Goal: Task Accomplishment & Management: Manage account settings

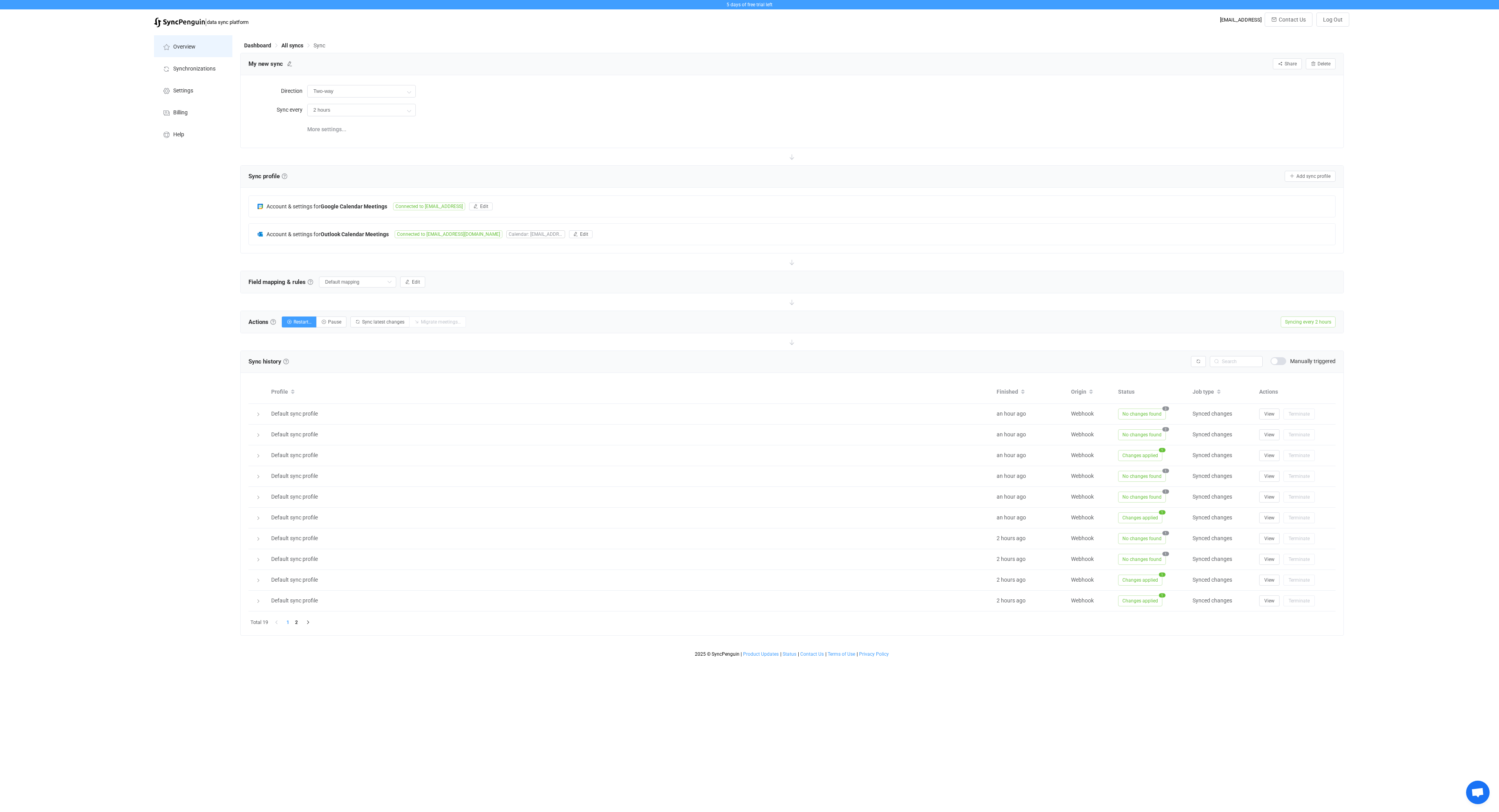
click at [189, 49] on span "Overview" at bounding box center [184, 47] width 22 height 6
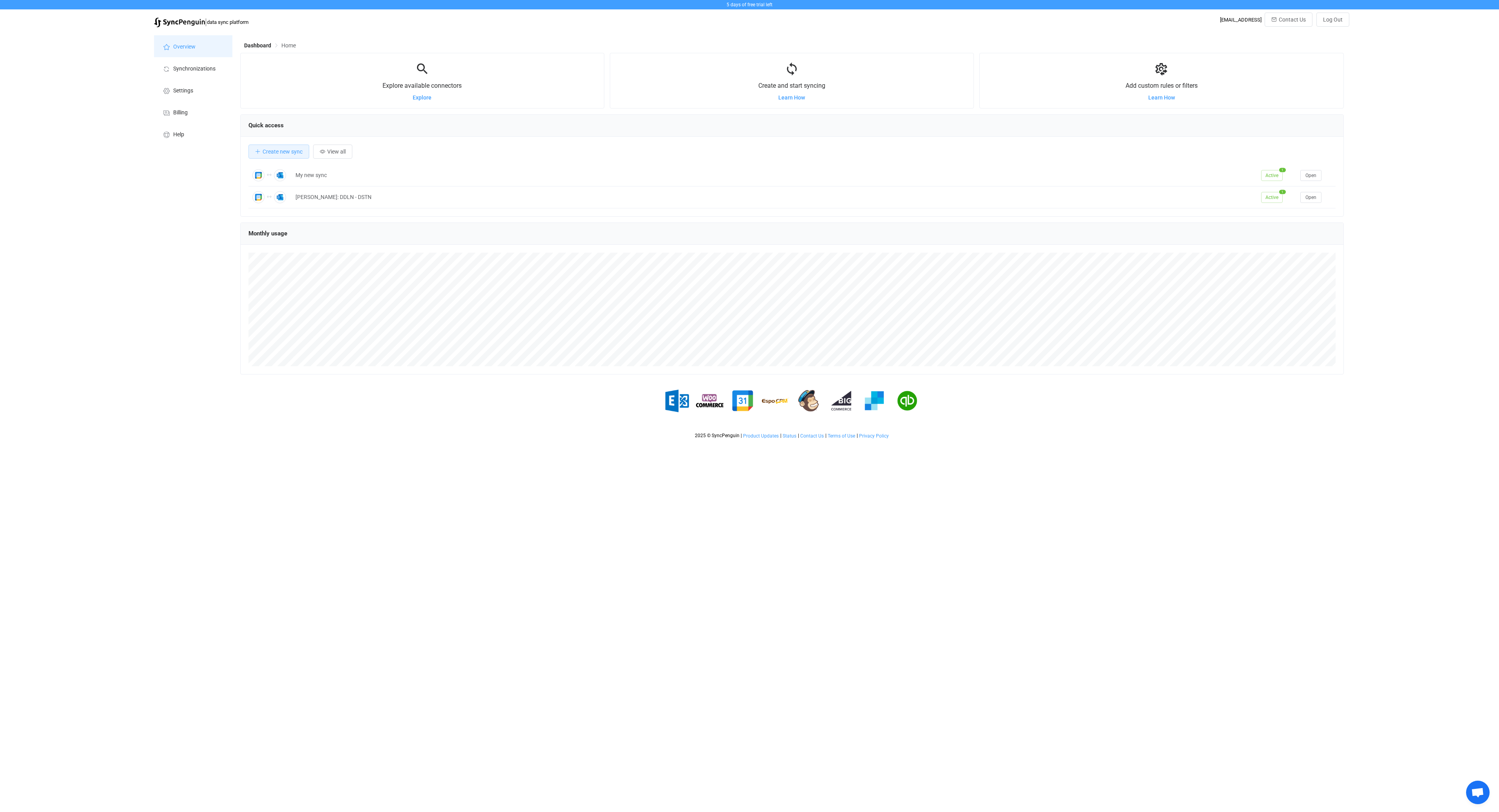
scroll to position [152, 1103]
click at [279, 153] on span "Create new sync" at bounding box center [282, 151] width 40 height 6
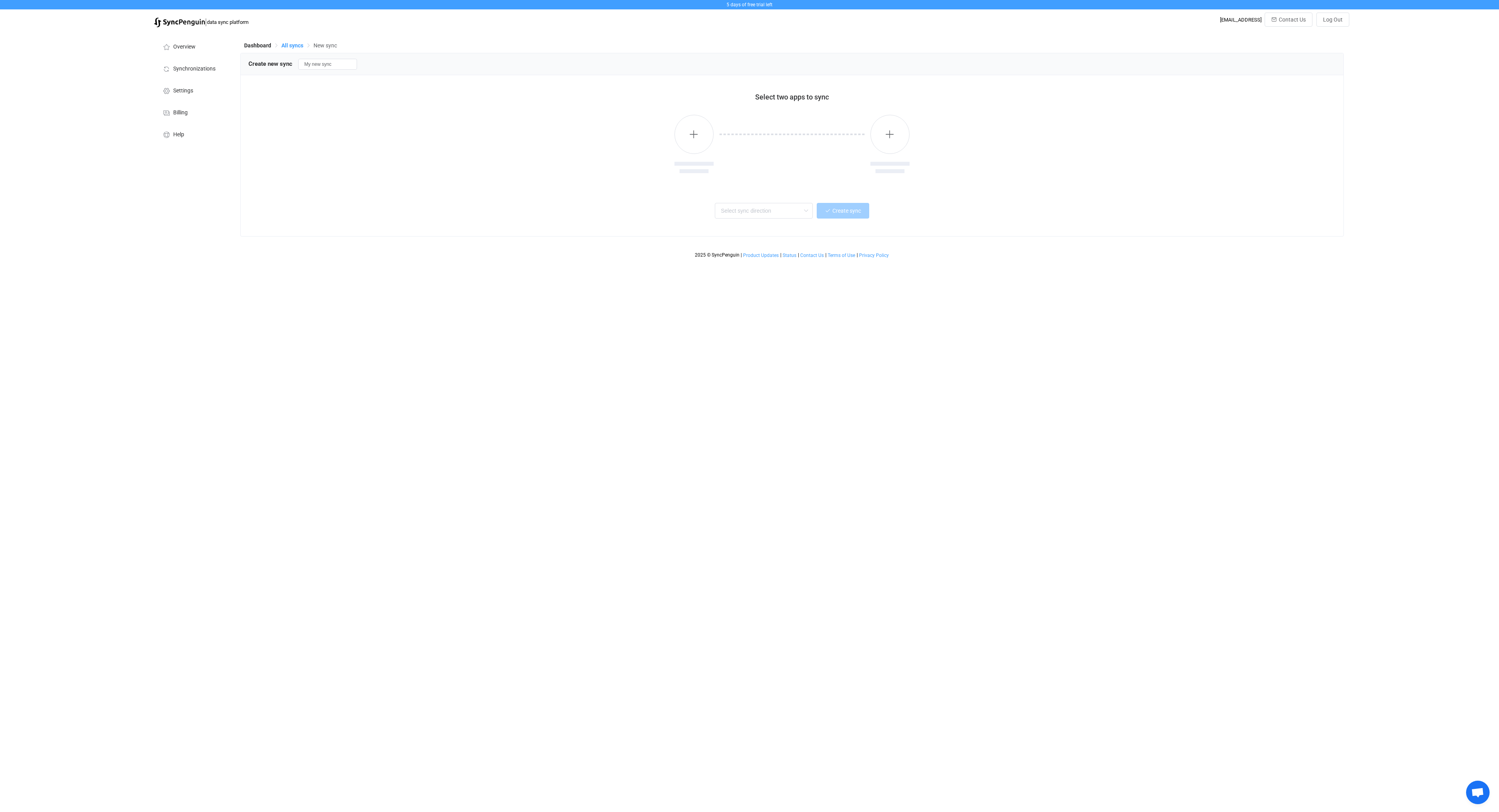
click at [287, 45] on span "All syncs" at bounding box center [293, 45] width 22 height 6
click at [260, 64] on button "New sync" at bounding box center [262, 60] width 44 height 14
click at [335, 67] on input "My new sync" at bounding box center [328, 64] width 59 height 11
click at [542, 145] on div at bounding box center [792, 145] width 1087 height 80
click at [704, 145] on button "button" at bounding box center [694, 134] width 39 height 39
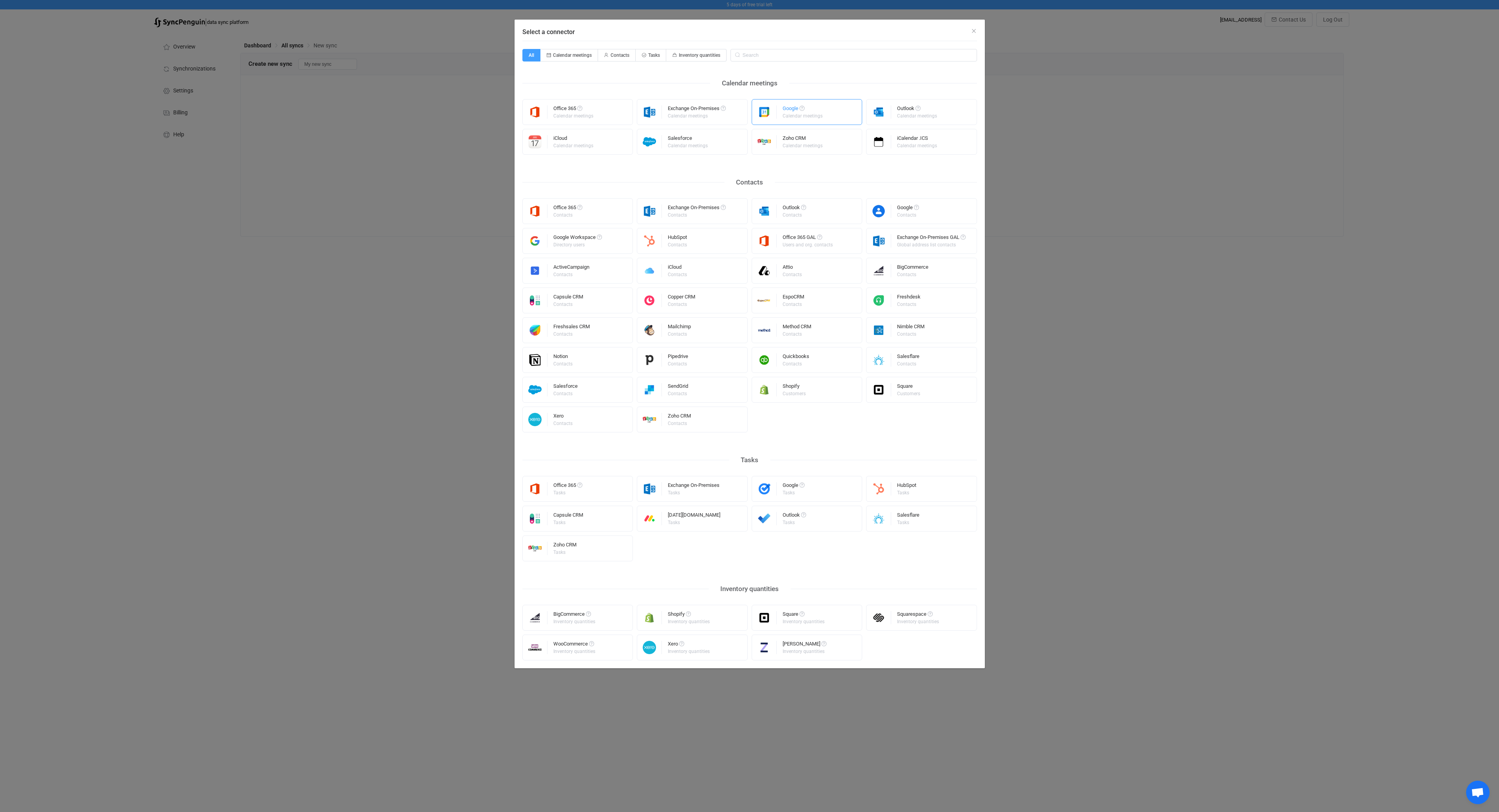
click at [790, 111] on div "Google" at bounding box center [803, 109] width 41 height 8
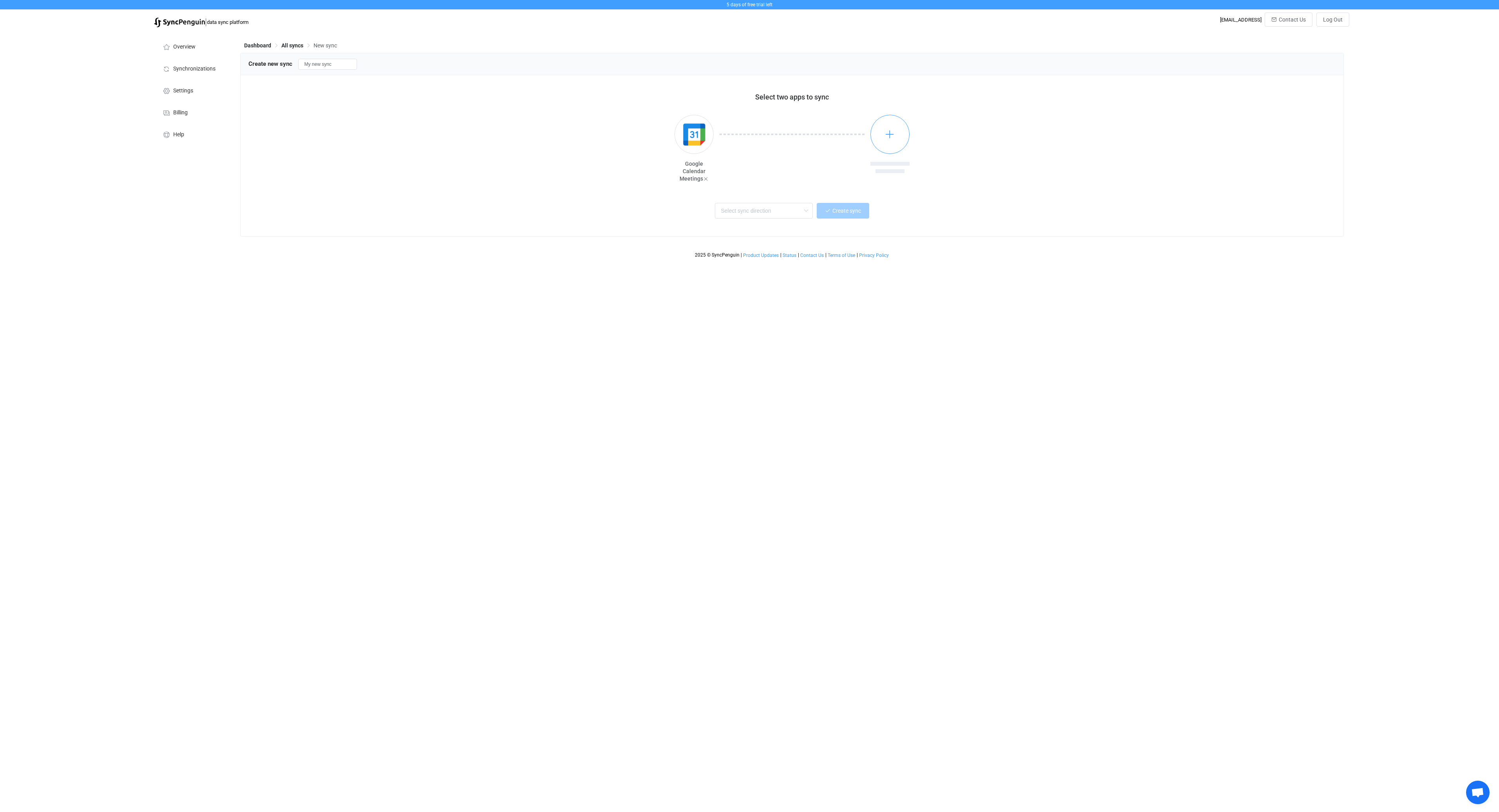
click at [882, 126] on button "button" at bounding box center [890, 134] width 39 height 39
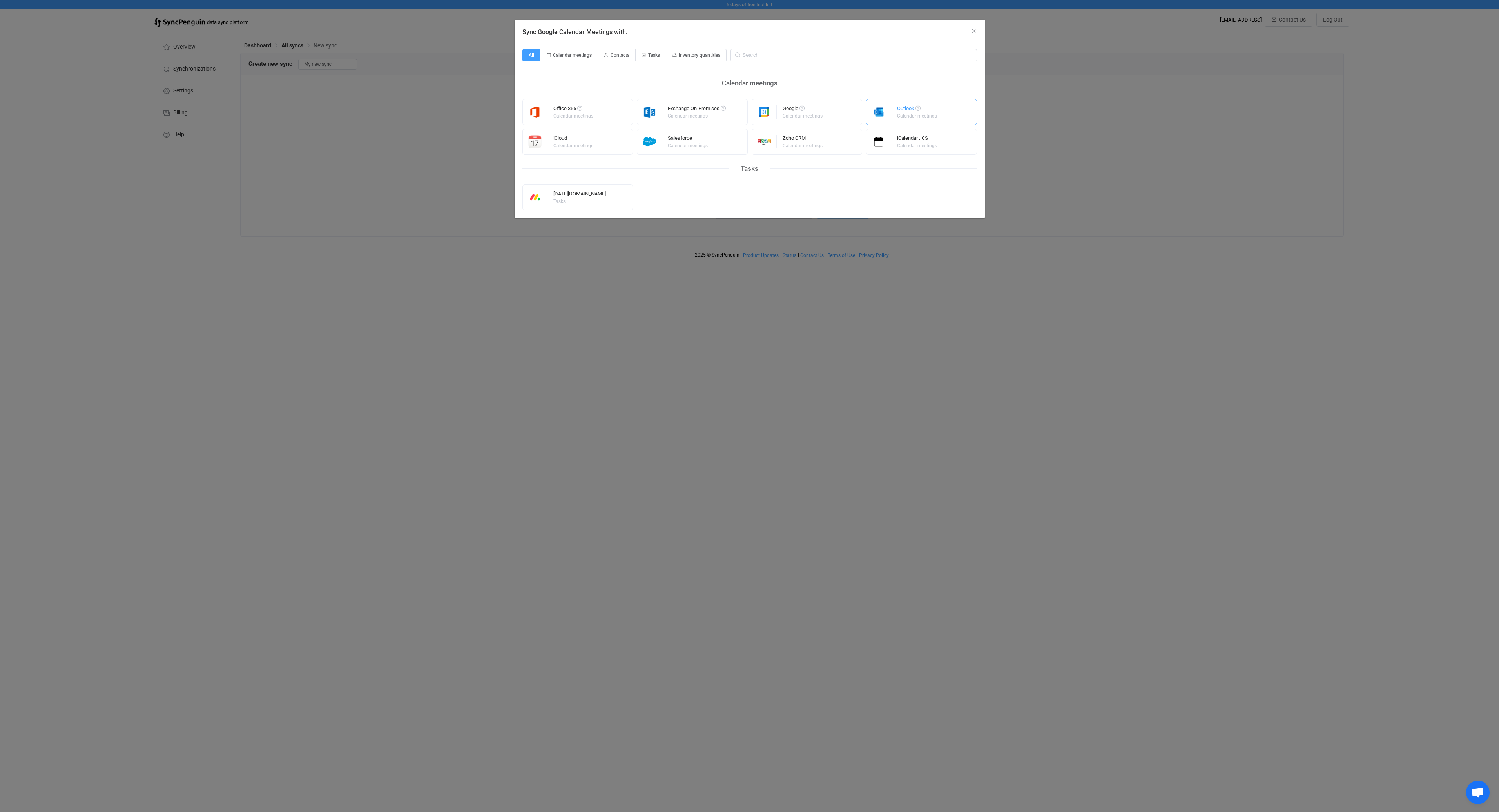
click at [895, 117] on div "Outlook Calendar meetings" at bounding box center [921, 112] width 111 height 26
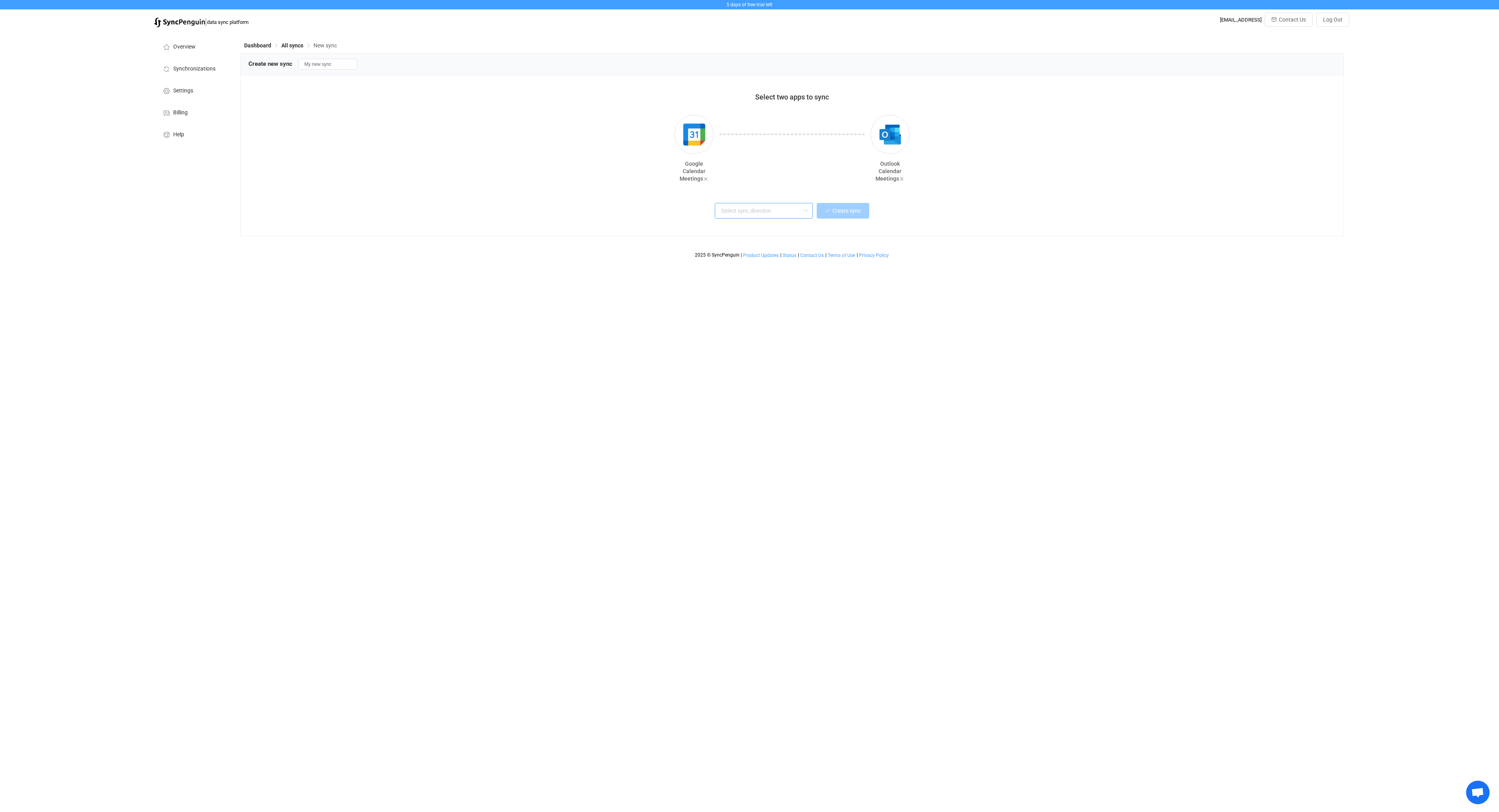
click at [796, 204] on input "text" at bounding box center [763, 211] width 98 height 16
click at [787, 231] on div "Two-way" at bounding box center [773, 232] width 101 height 10
type input "Two-way"
click at [855, 215] on button "Create sync" at bounding box center [843, 211] width 52 height 16
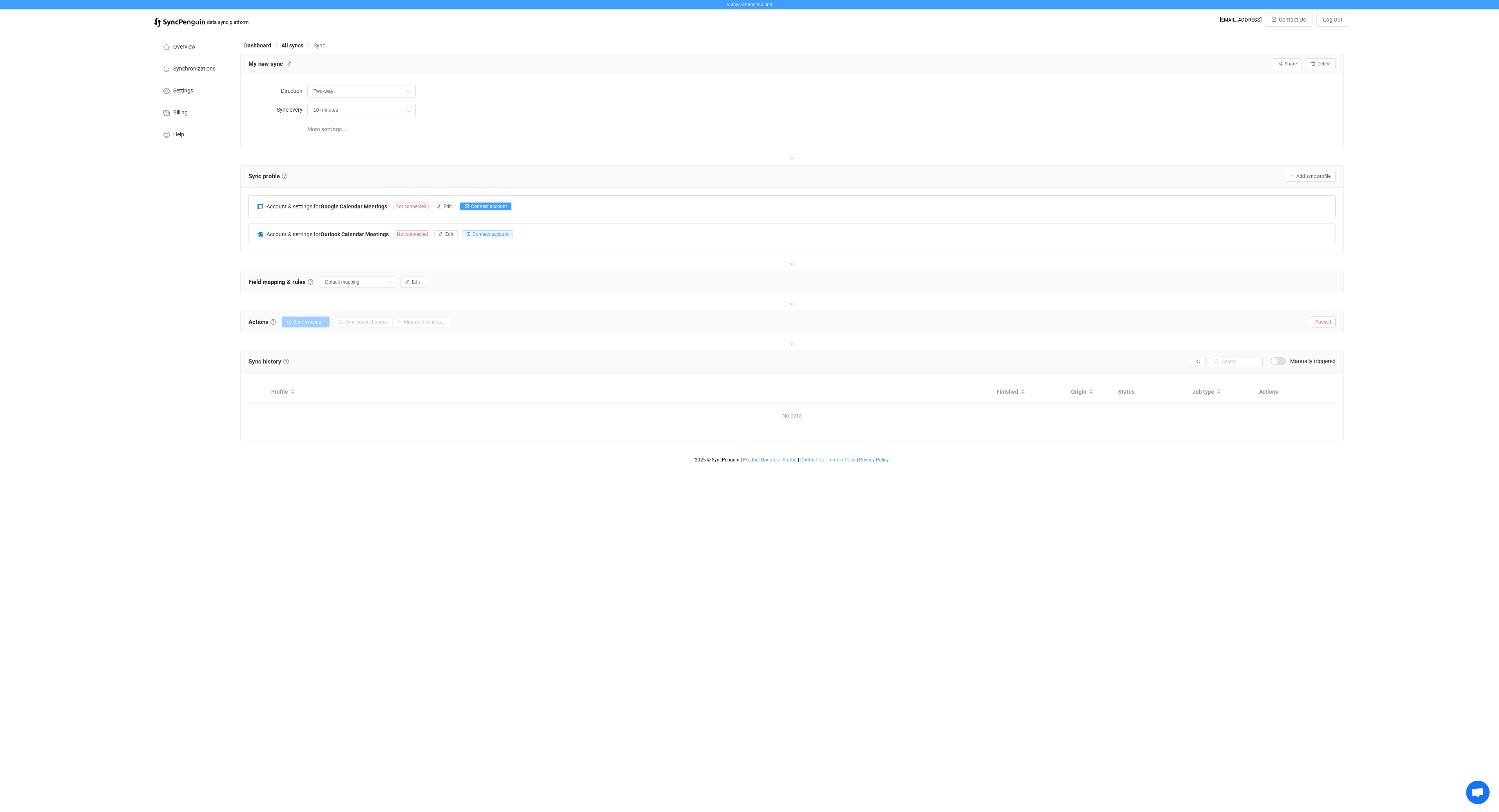
click at [496, 208] on span "Connect account" at bounding box center [489, 206] width 36 height 5
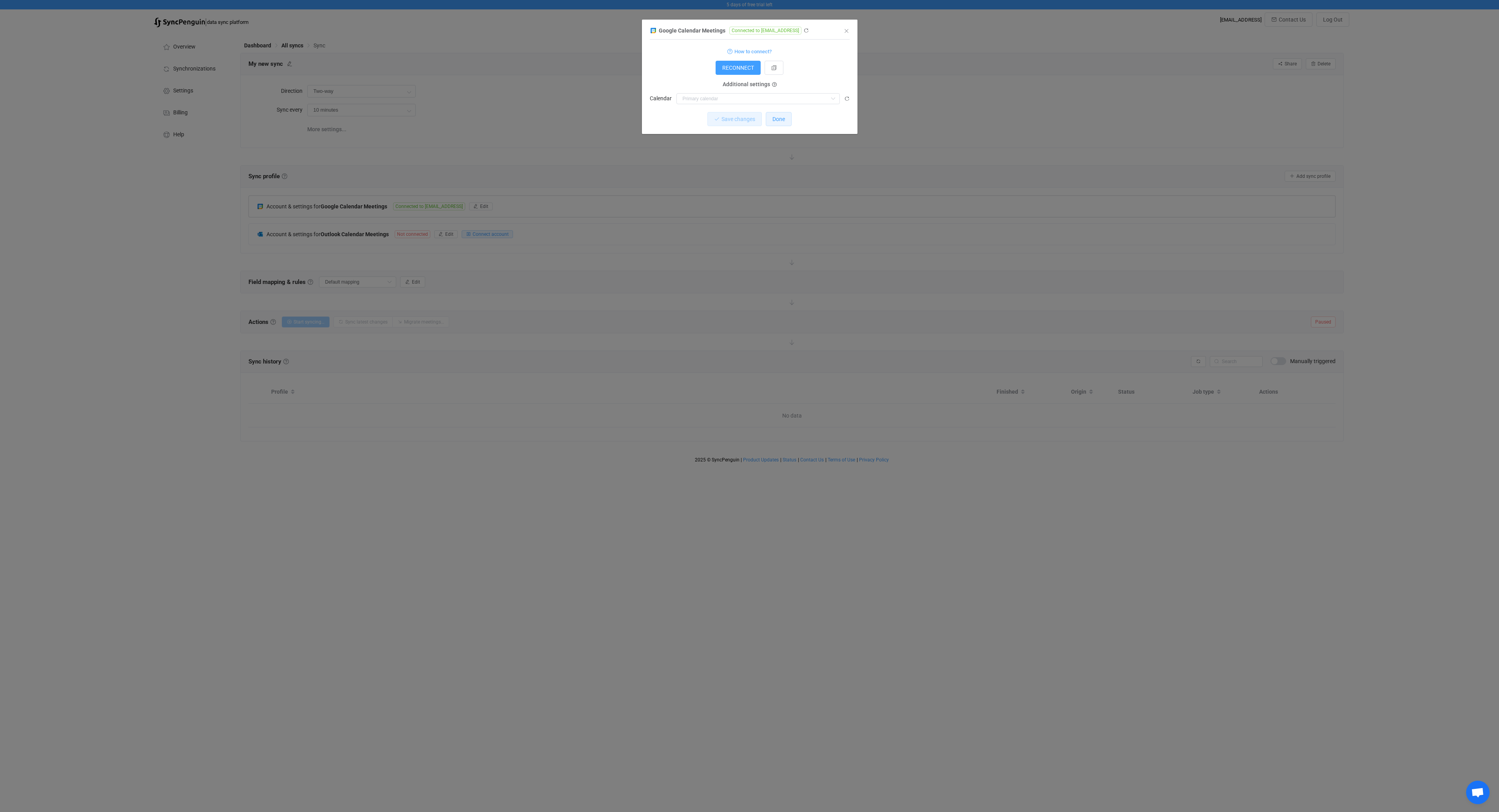
click at [780, 126] on button "Done" at bounding box center [779, 119] width 26 height 14
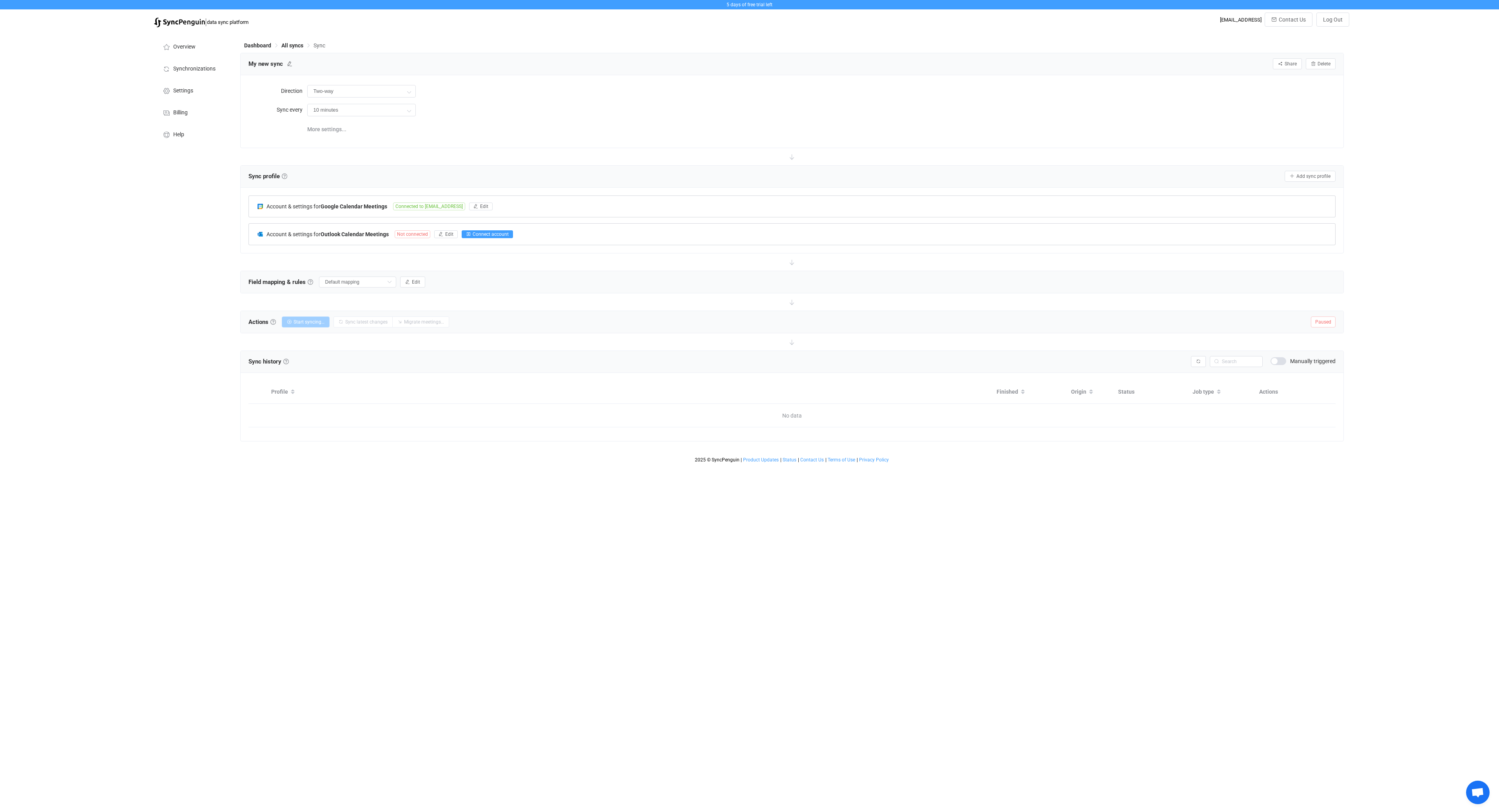
click at [483, 234] on span "Connect account" at bounding box center [491, 234] width 36 height 5
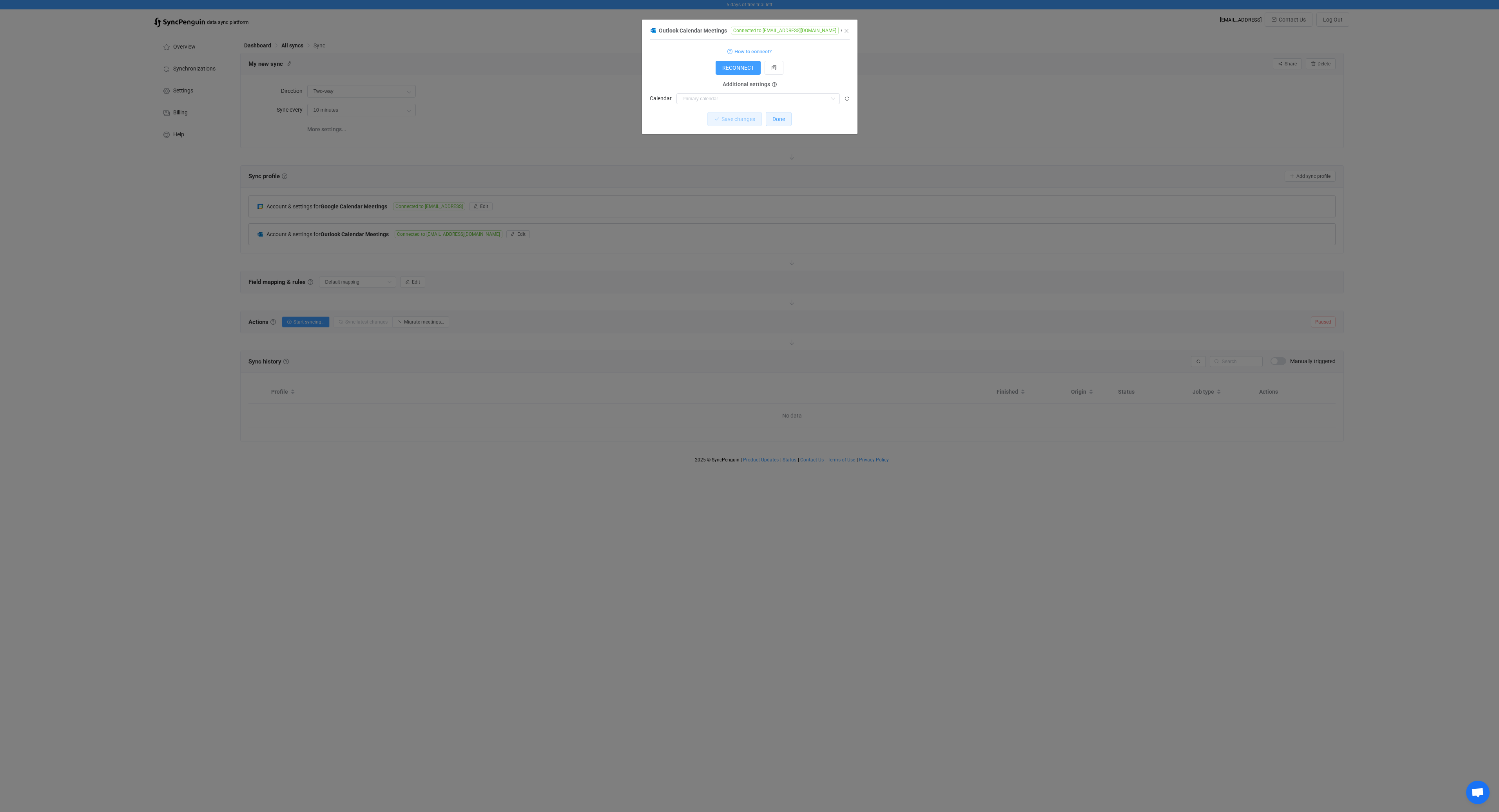
click at [777, 120] on span "Done" at bounding box center [779, 119] width 13 height 6
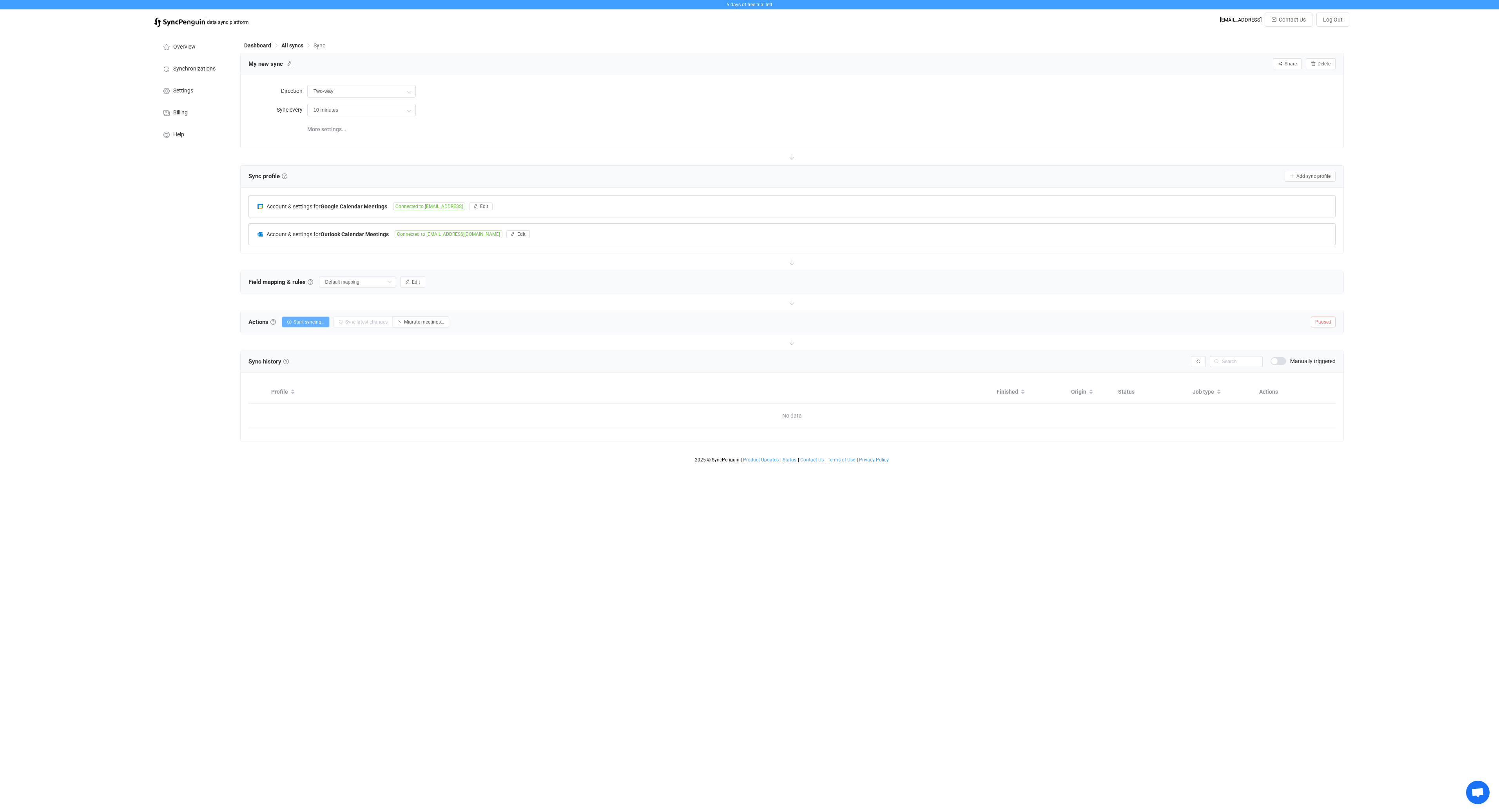
click at [324, 322] on span "Start syncing…" at bounding box center [308, 322] width 31 height 5
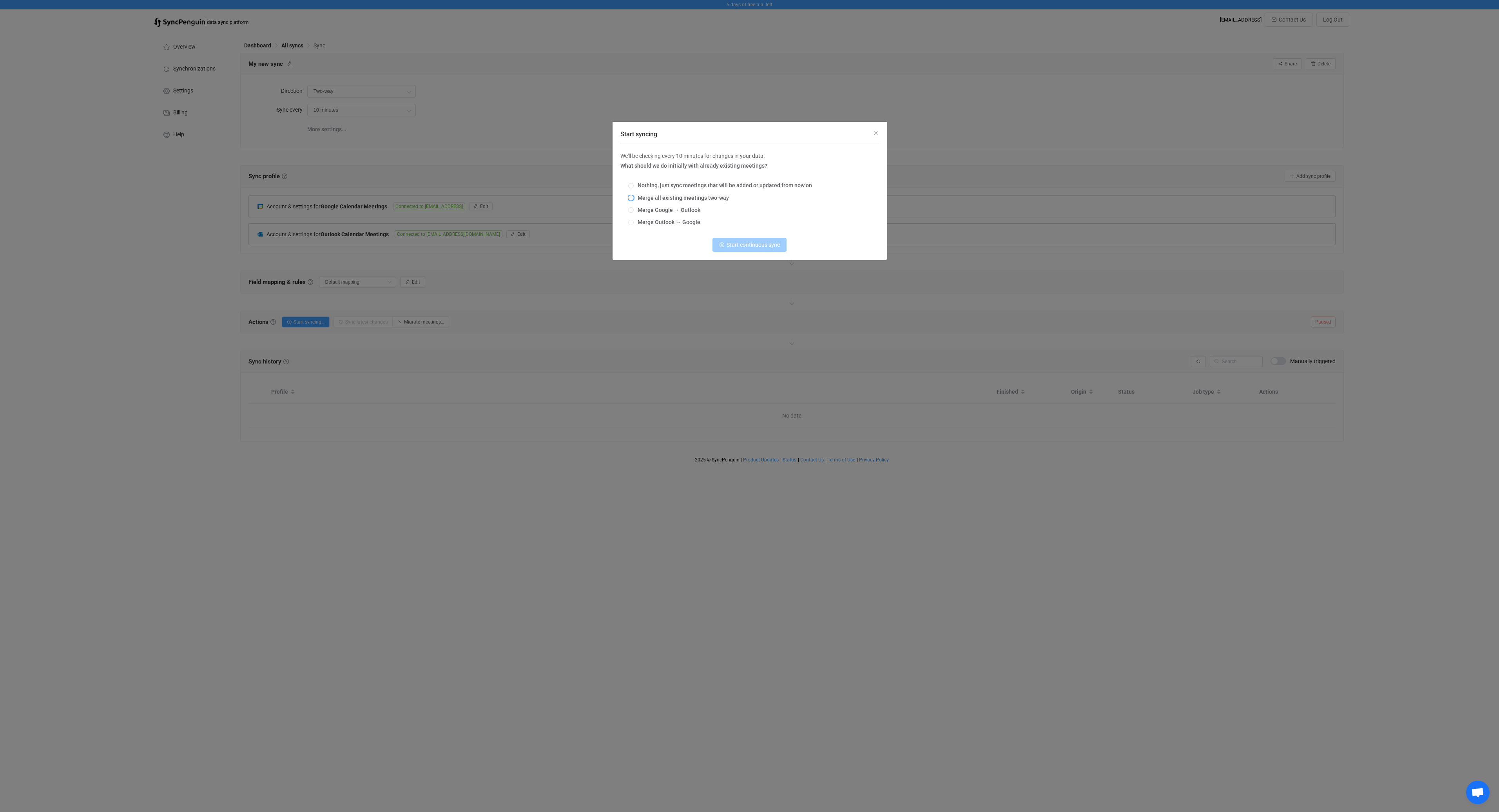
click at [666, 200] on span "Merge all existing meetings two-way" at bounding box center [681, 198] width 95 height 6
click at [634, 200] on input "Merge all existing meetings two-way" at bounding box center [631, 198] width 5 height 6
radio input "true"
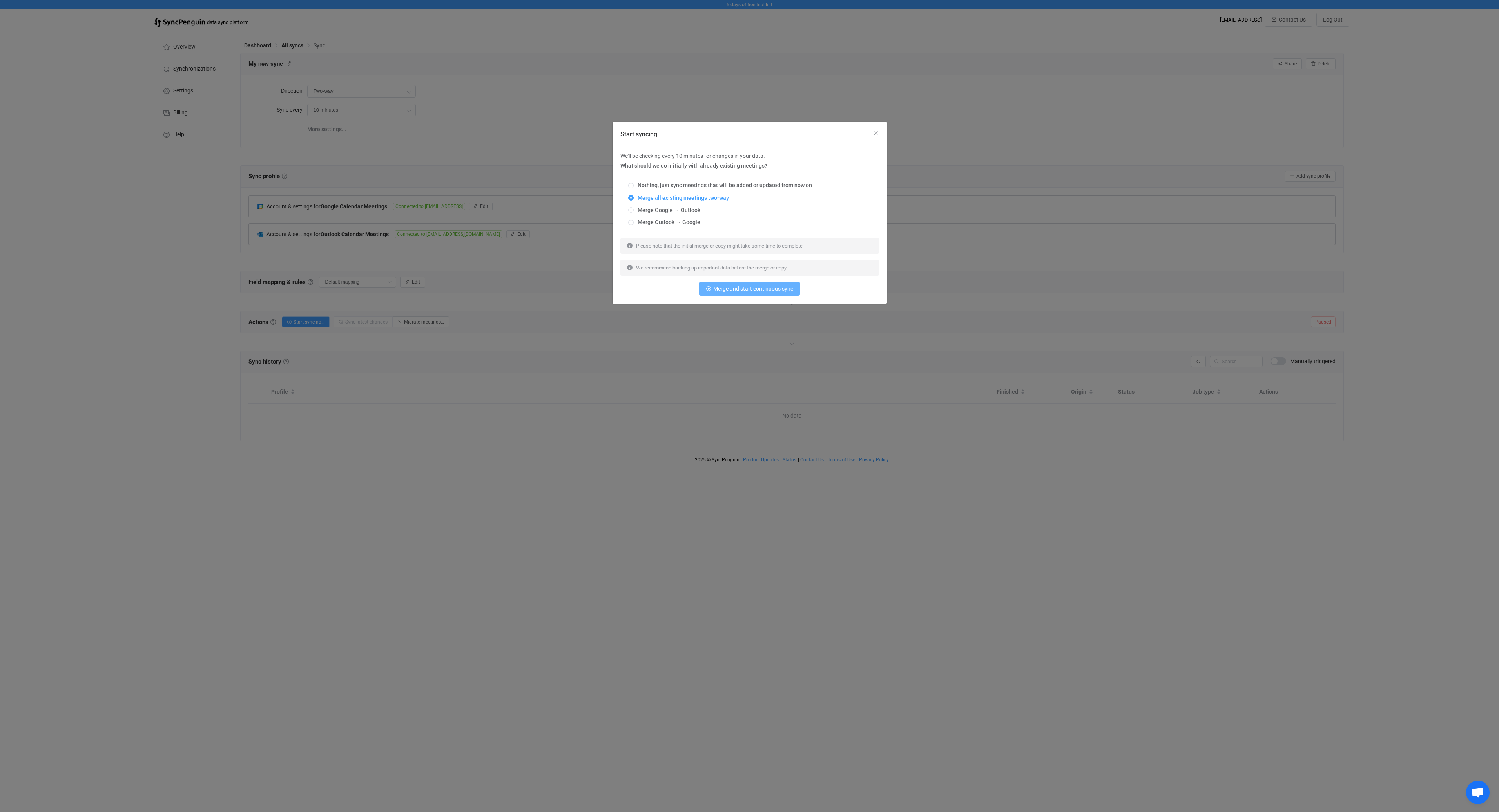
click at [760, 292] on button "Merge and start continuous sync" at bounding box center [749, 289] width 101 height 14
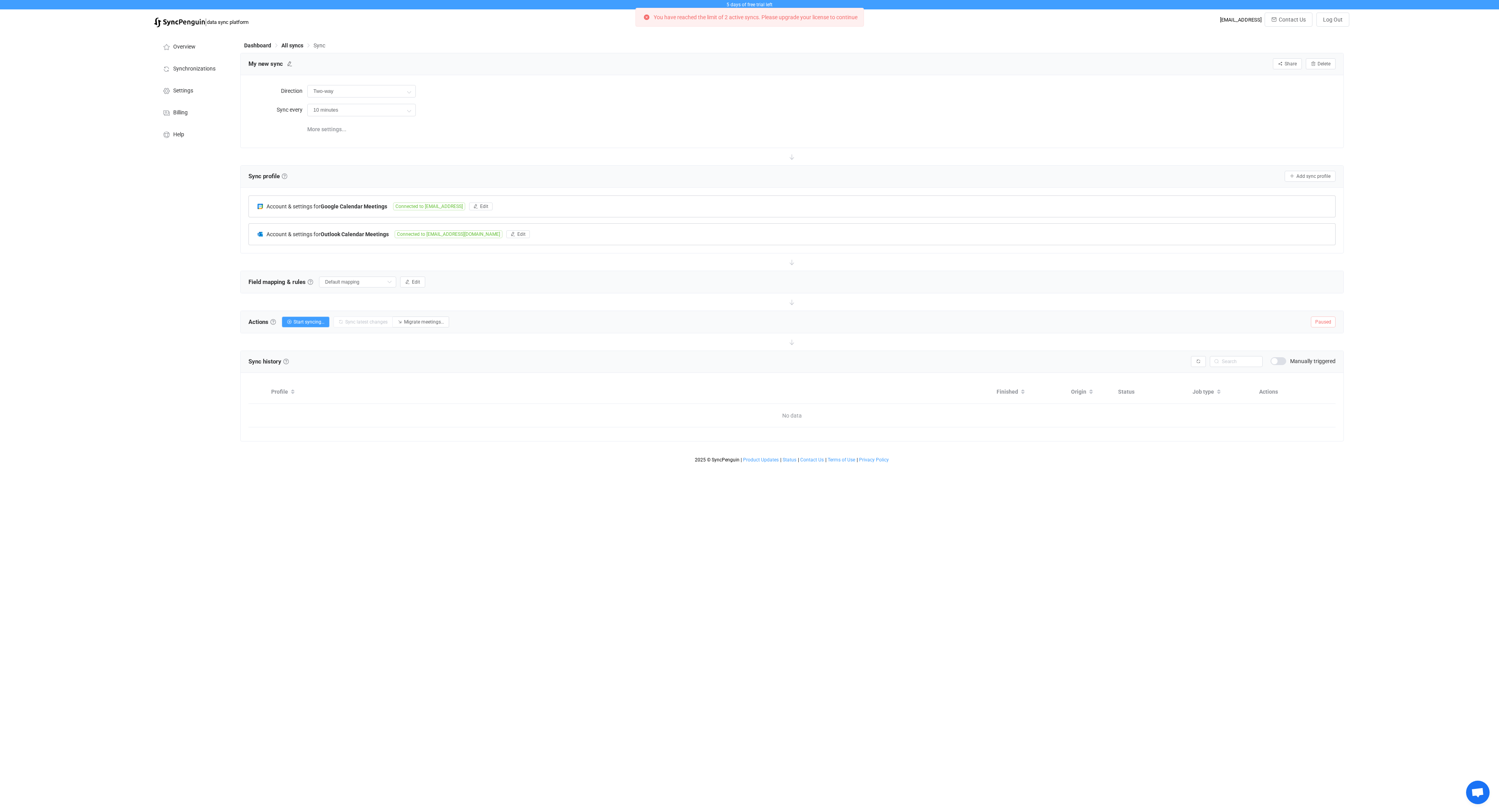
click at [800, 15] on p "You have reached the limit of 2 active syncs. Please upgrade your license to co…" at bounding box center [755, 17] width 204 height 5
click at [196, 88] on li "Settings" at bounding box center [193, 90] width 79 height 22
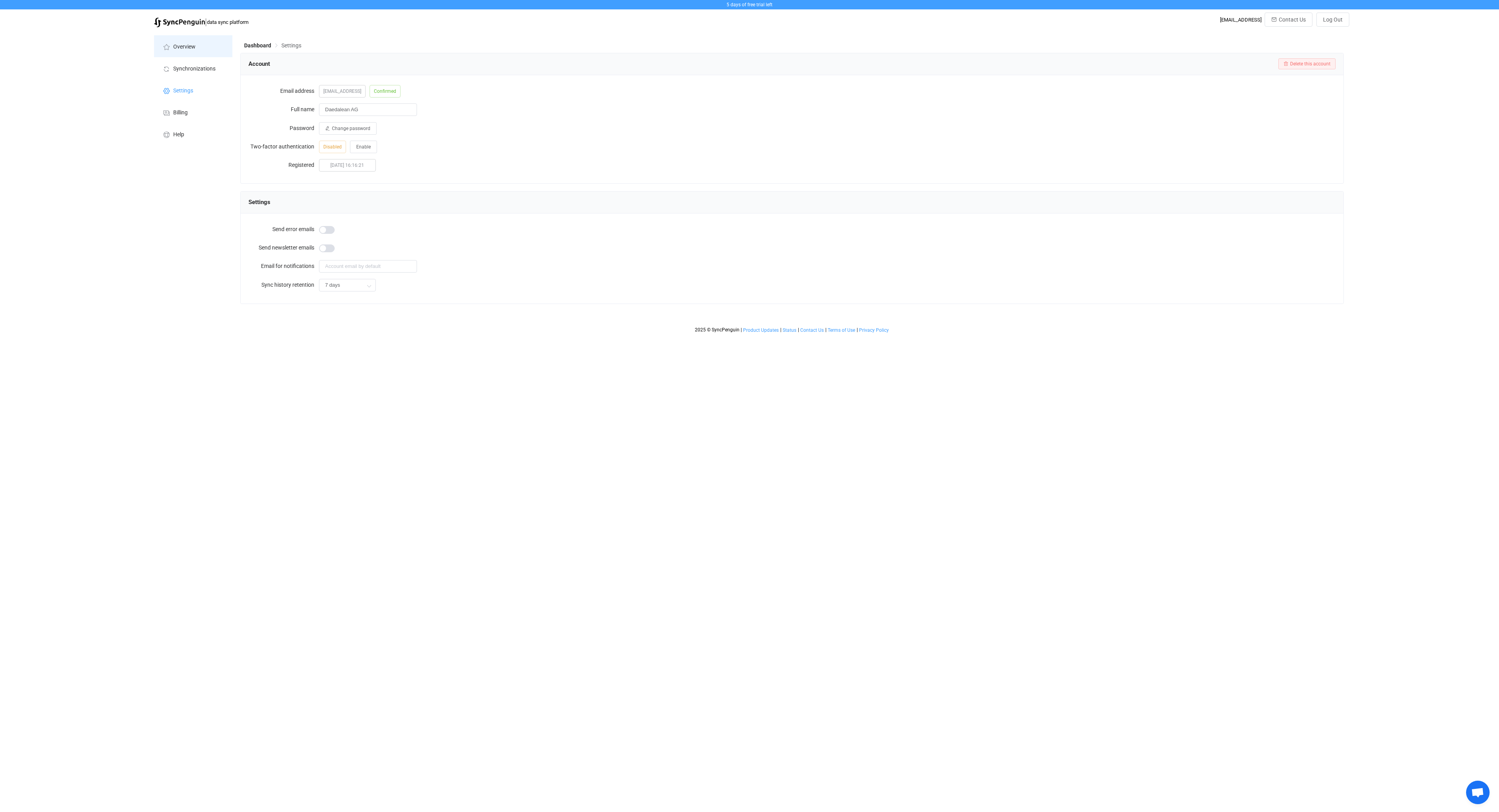
click at [203, 46] on li "Overview" at bounding box center [193, 47] width 79 height 22
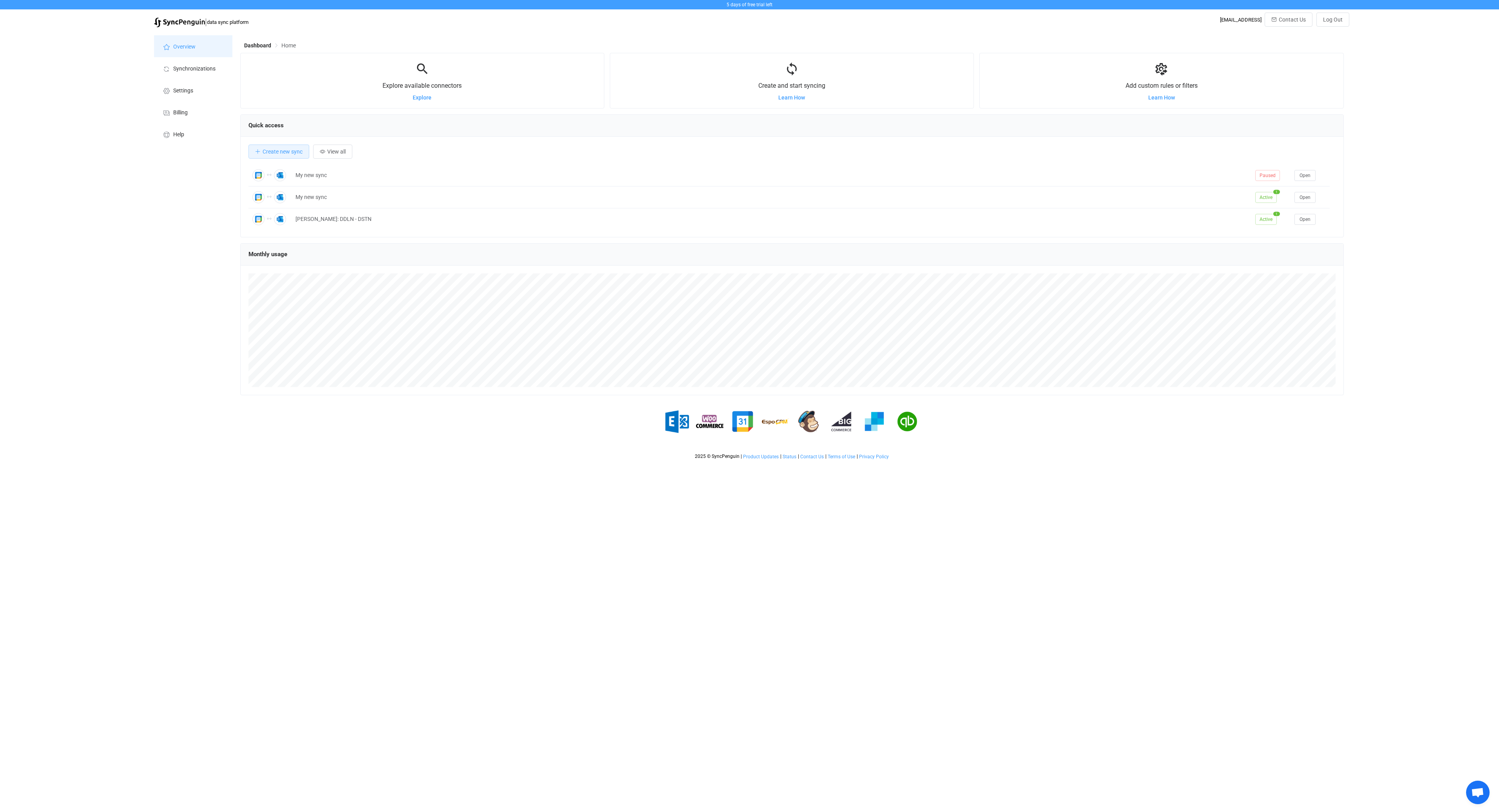
scroll to position [152, 1103]
click at [758, 6] on span "5 days of free trial left" at bounding box center [750, 4] width 46 height 5
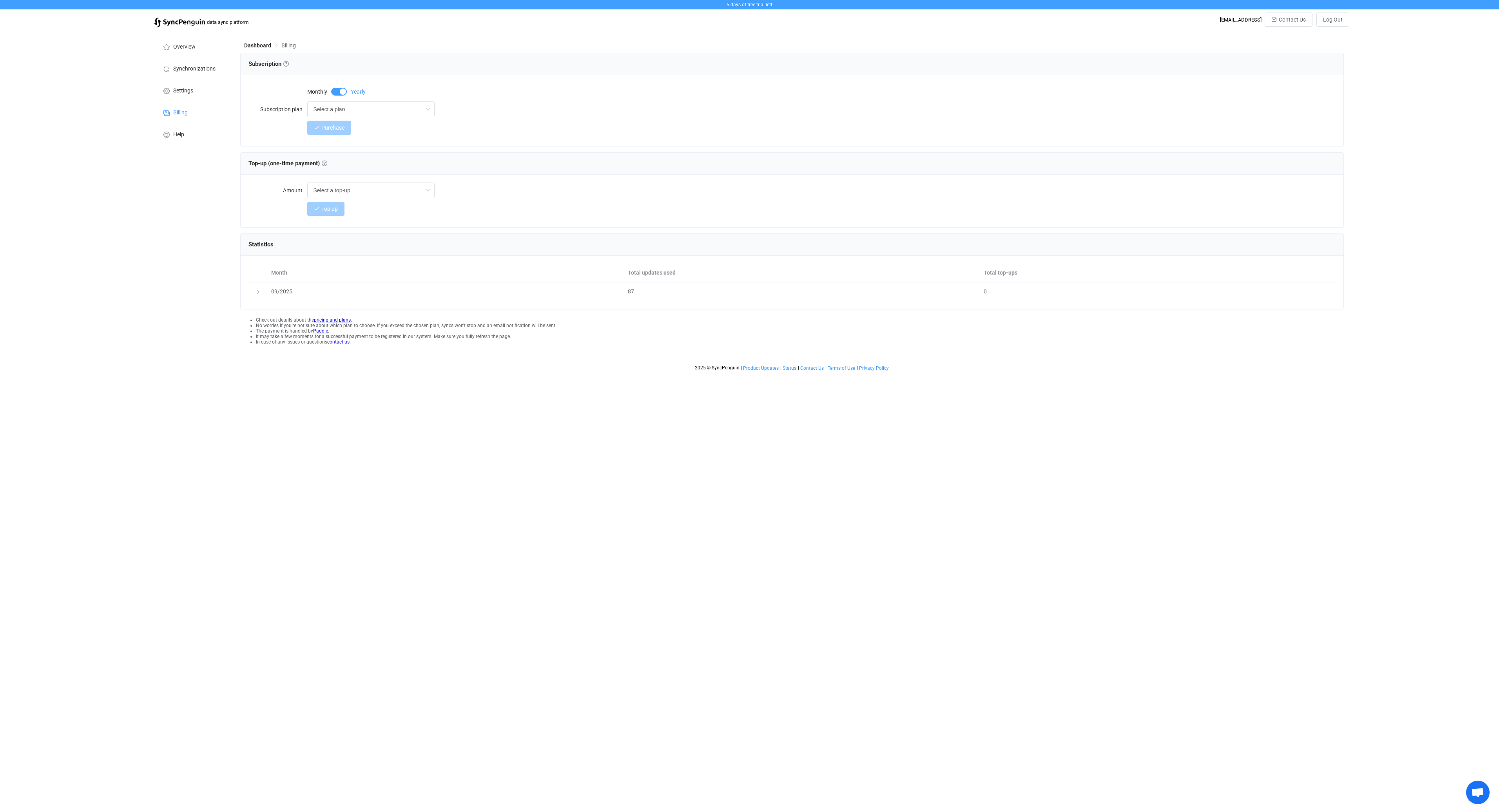
click at [340, 92] on span at bounding box center [339, 91] width 16 height 8
click at [350, 115] on input "Select a plan" at bounding box center [371, 109] width 127 height 16
click at [414, 197] on span "Up to 25 active syncs | 25,000 updates" at bounding box center [371, 198] width 112 height 13
type input "Up to 25 active syncs | 25,000 updates"
click at [430, 110] on icon at bounding box center [428, 109] width 10 height 16
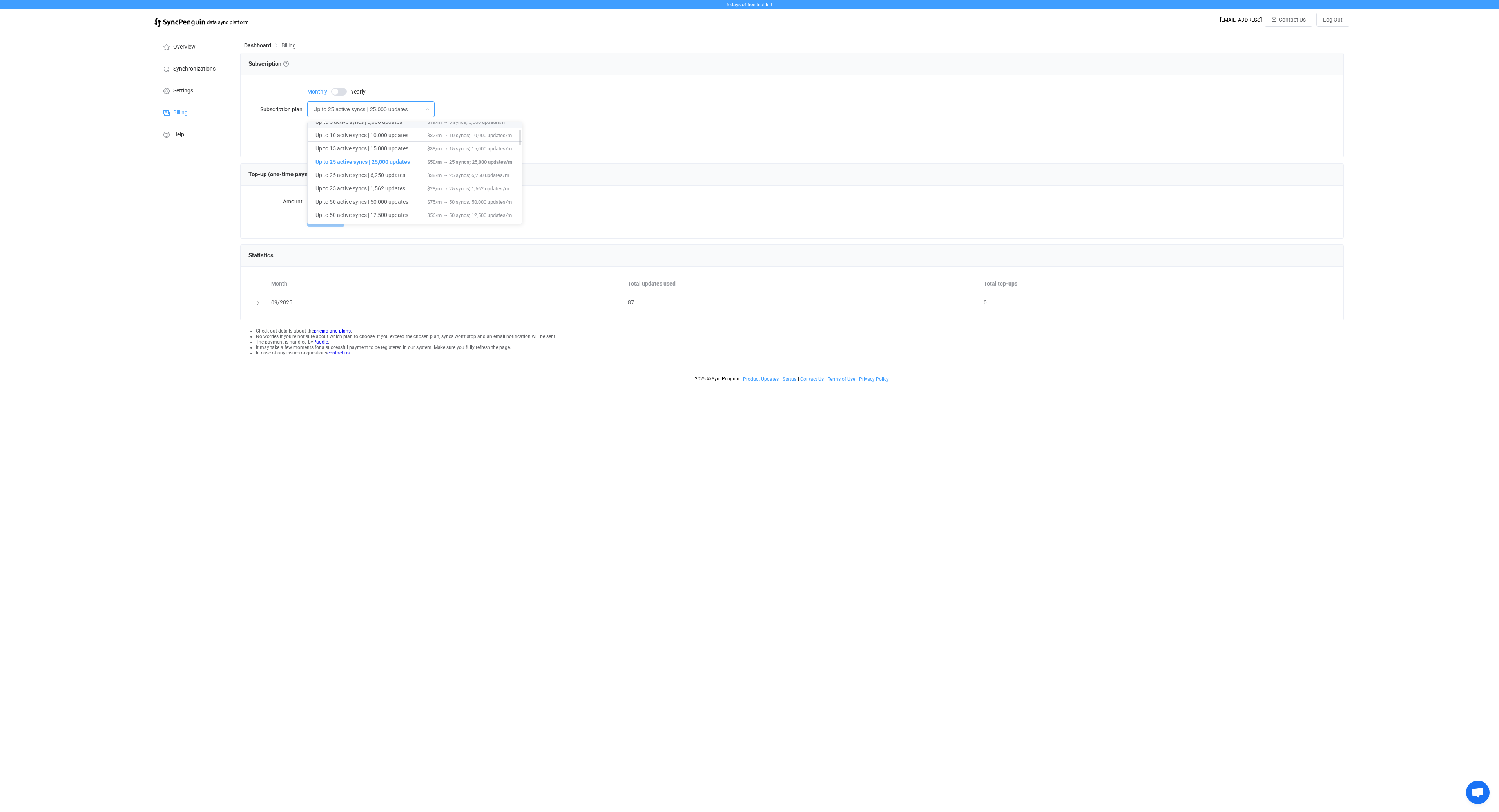
scroll to position [47, 0]
click at [418, 152] on span "Up to 25 active syncs | 25,000 updates" at bounding box center [371, 151] width 112 height 13
click at [418, 152] on div "Monthly Yearly Subscription plan Up to 25 active syncs | 25,000 updates $50/m →…" at bounding box center [792, 116] width 1103 height 82
click at [342, 138] on span "Purchase" at bounding box center [333, 138] width 23 height 6
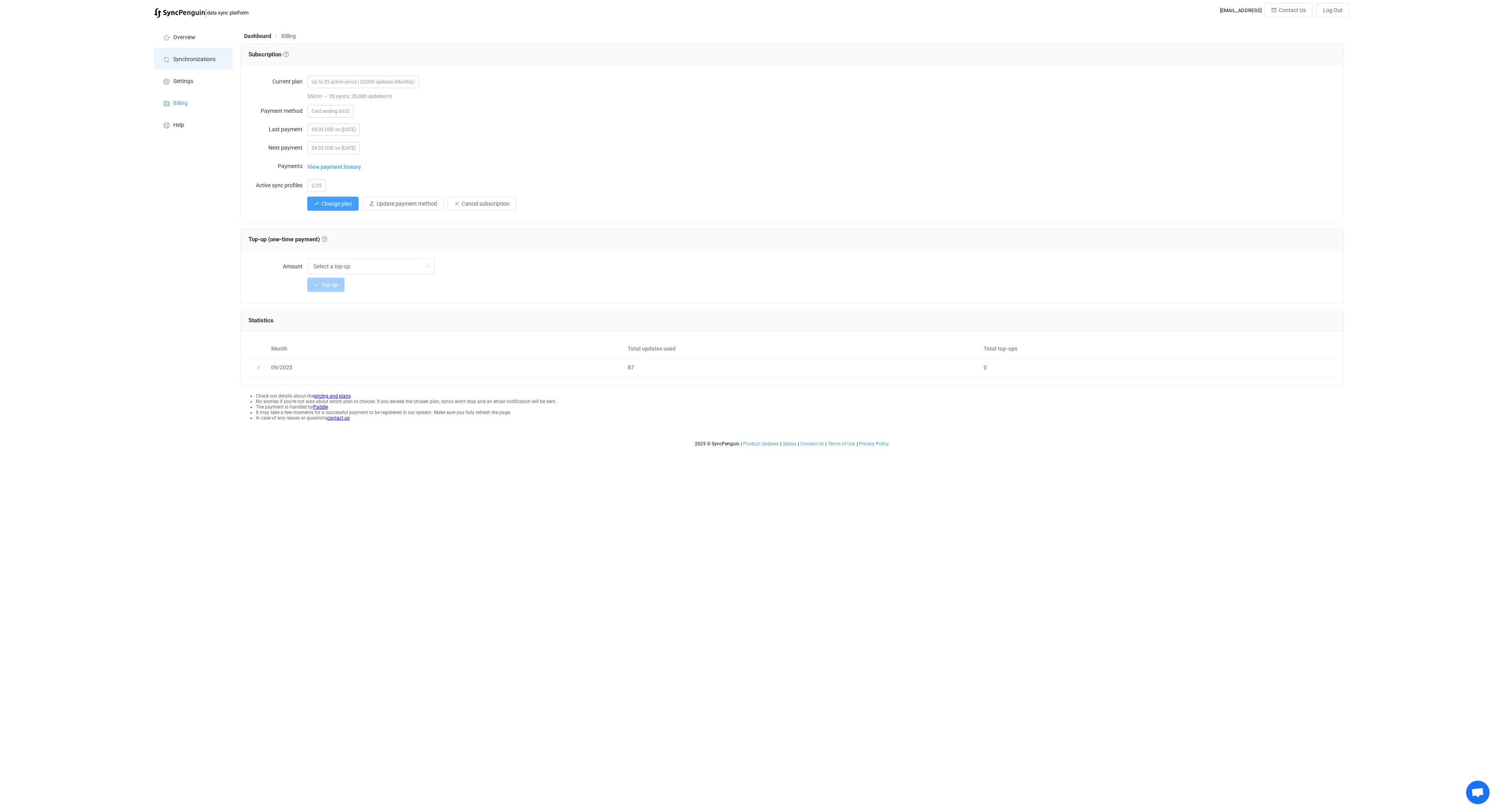
click at [183, 59] on span "Synchronizations" at bounding box center [194, 59] width 42 height 6
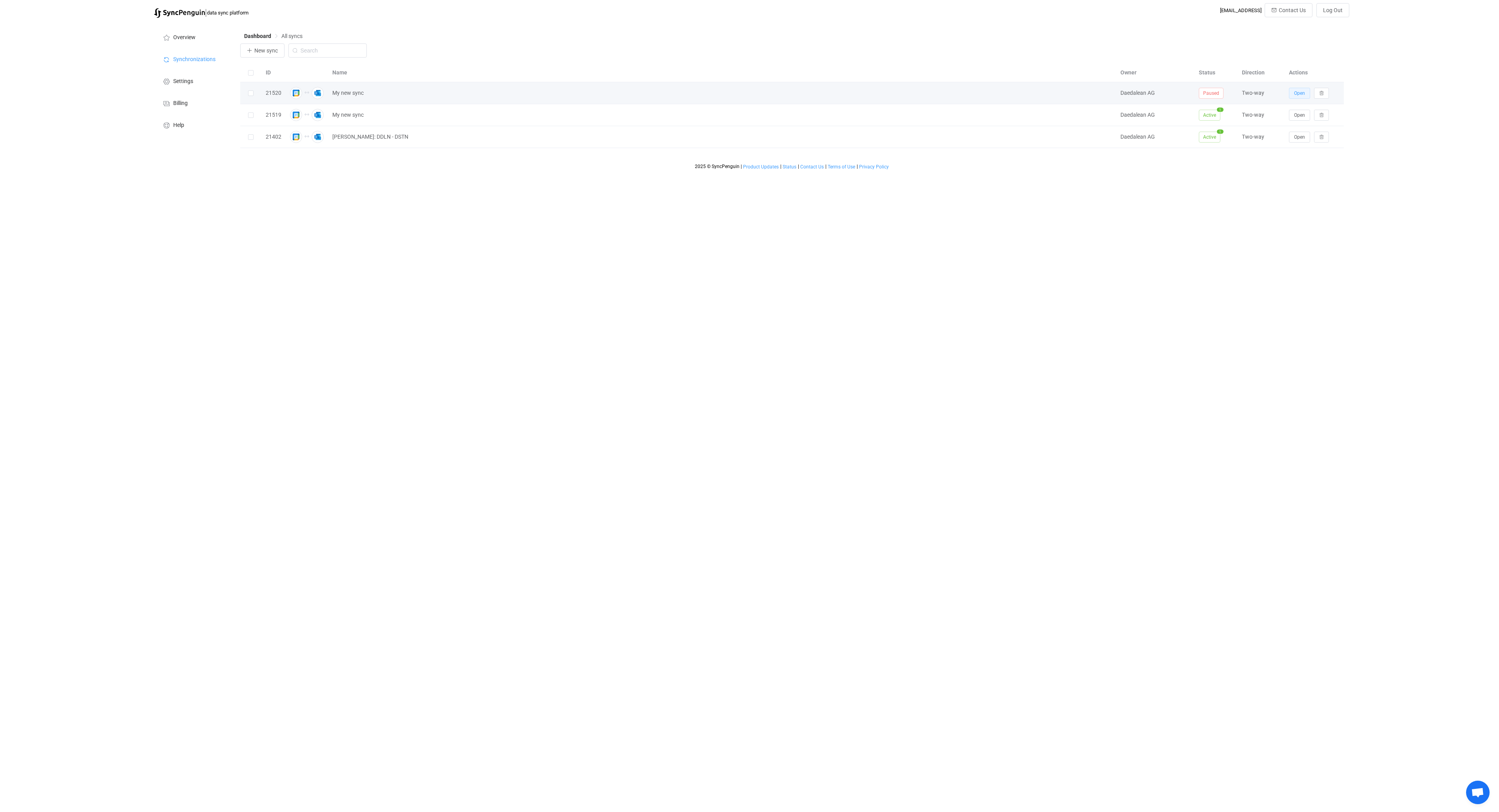
click at [1290, 95] on button "Open" at bounding box center [1299, 93] width 21 height 11
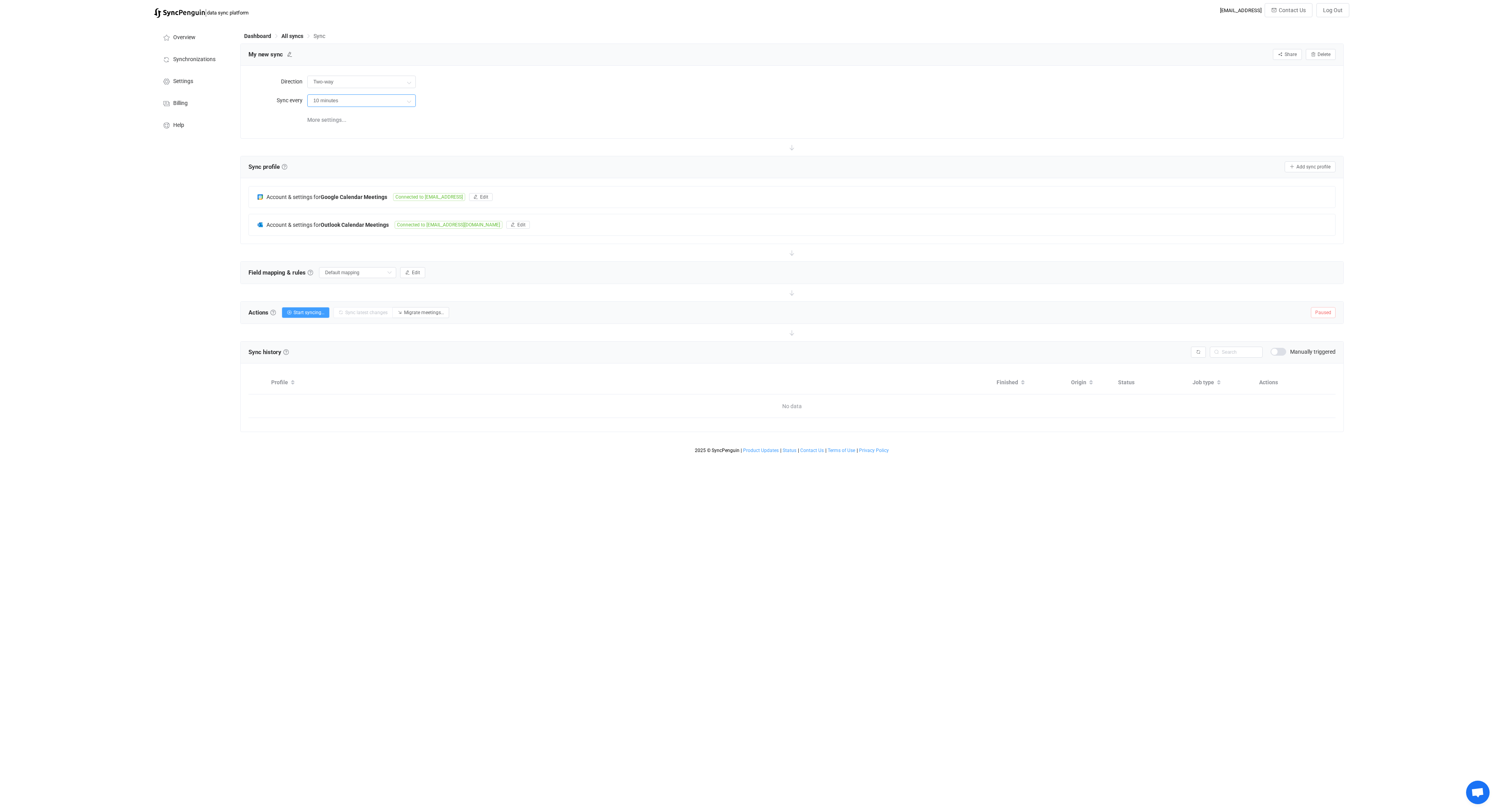
click at [347, 99] on input "10 minutes" at bounding box center [361, 101] width 109 height 13
click at [351, 193] on li "12 hours" at bounding box center [364, 198] width 113 height 13
type input "12 hours"
click at [498, 120] on div "More settings..." at bounding box center [821, 119] width 1028 height 16
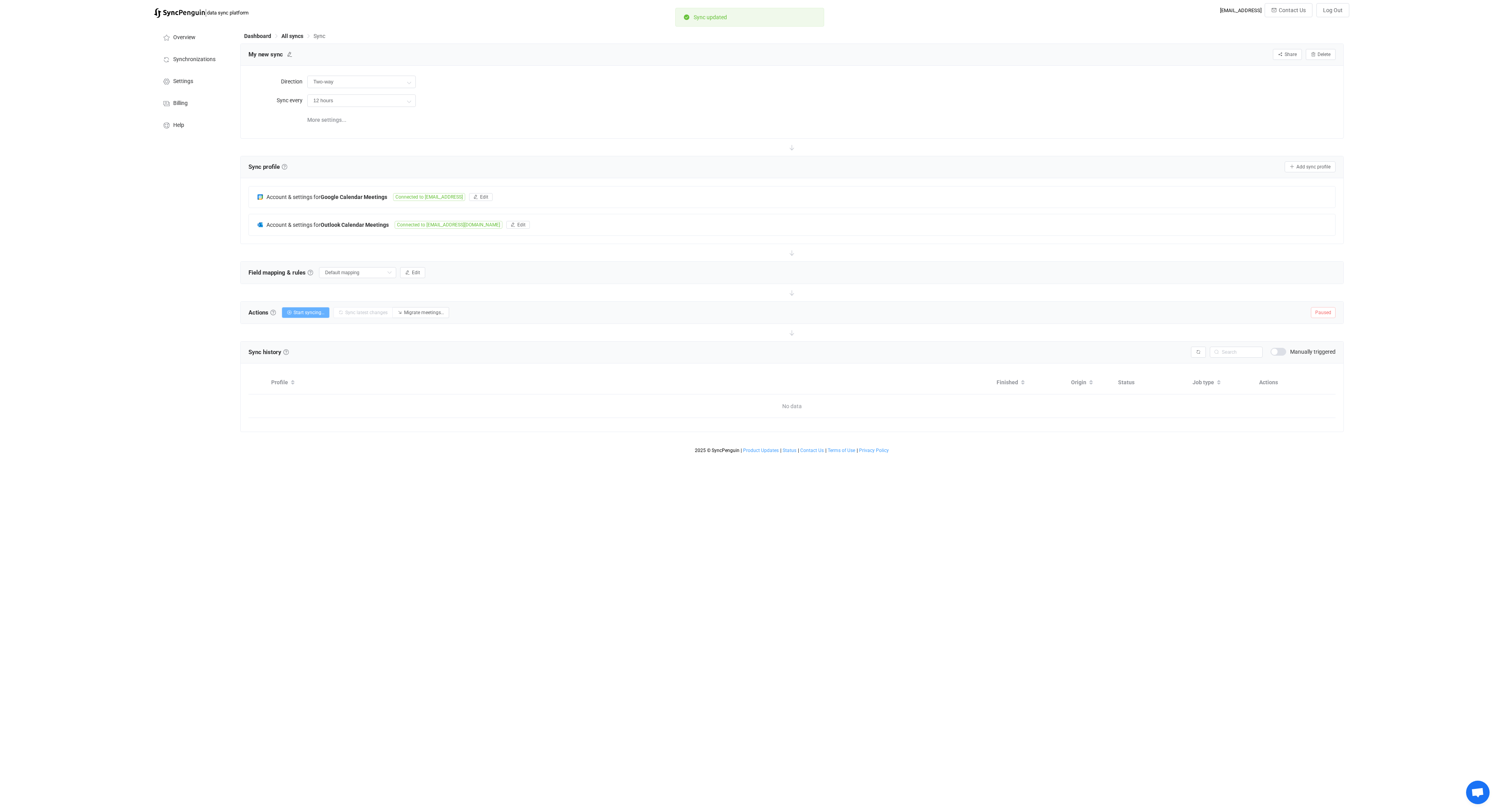
click at [309, 315] on button "Start syncing…" at bounding box center [306, 312] width 48 height 11
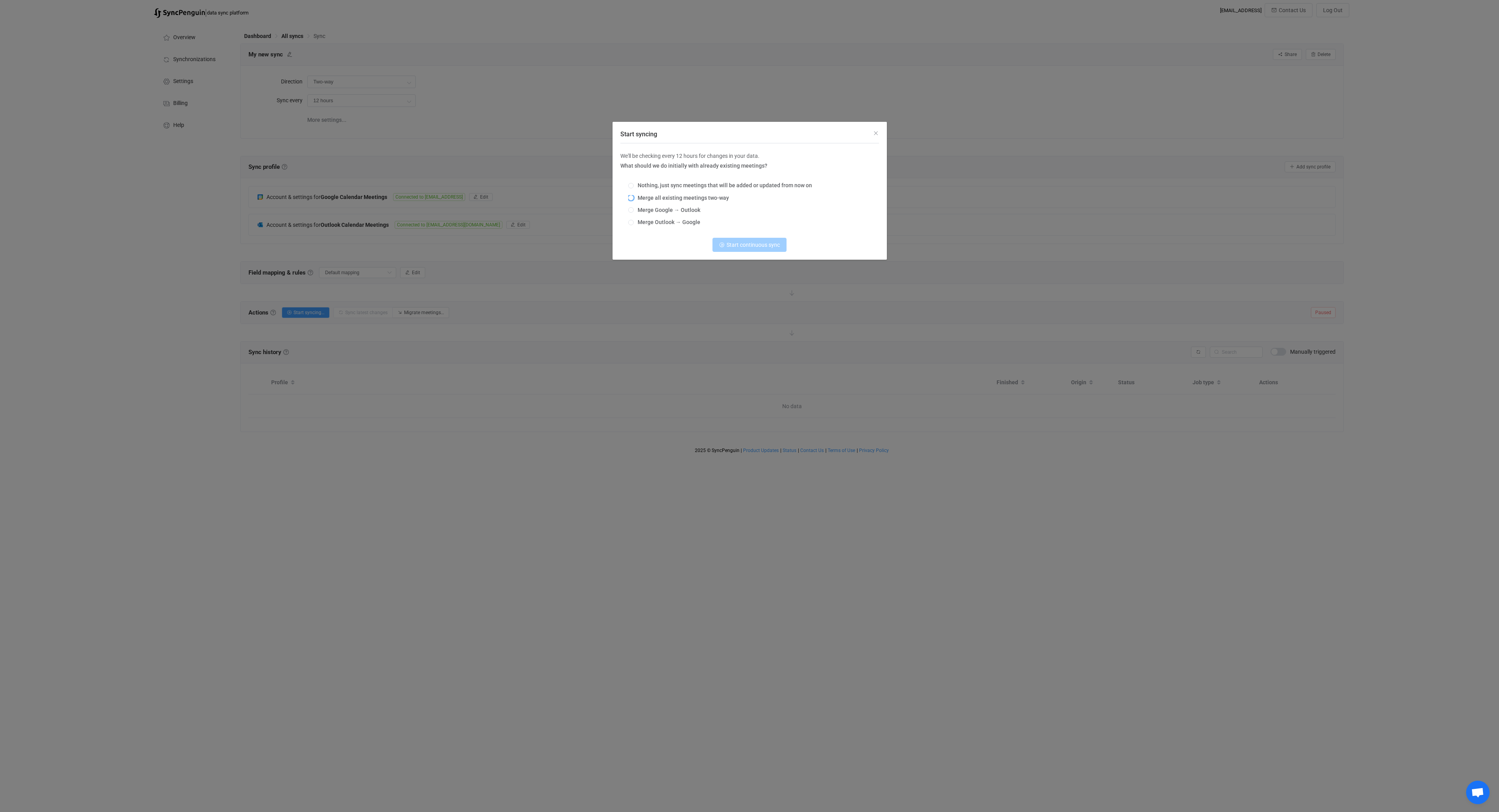
click at [670, 197] on span "Merge all existing meetings two-way" at bounding box center [681, 198] width 95 height 6
click at [634, 197] on input "Merge all existing meetings two-way" at bounding box center [631, 198] width 5 height 6
radio input "true"
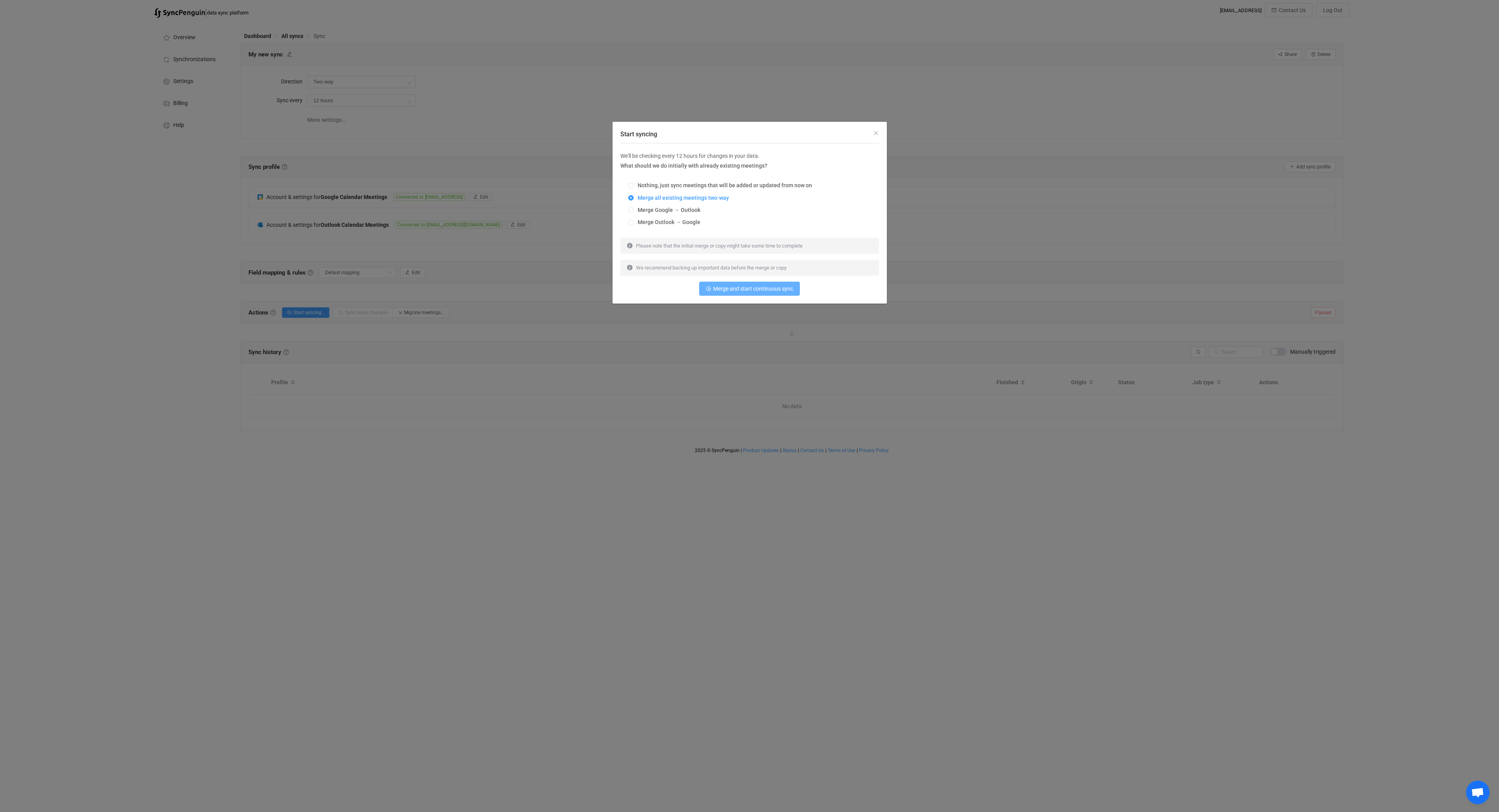
click at [751, 292] on span "Merge and start continuous sync" at bounding box center [753, 289] width 80 height 6
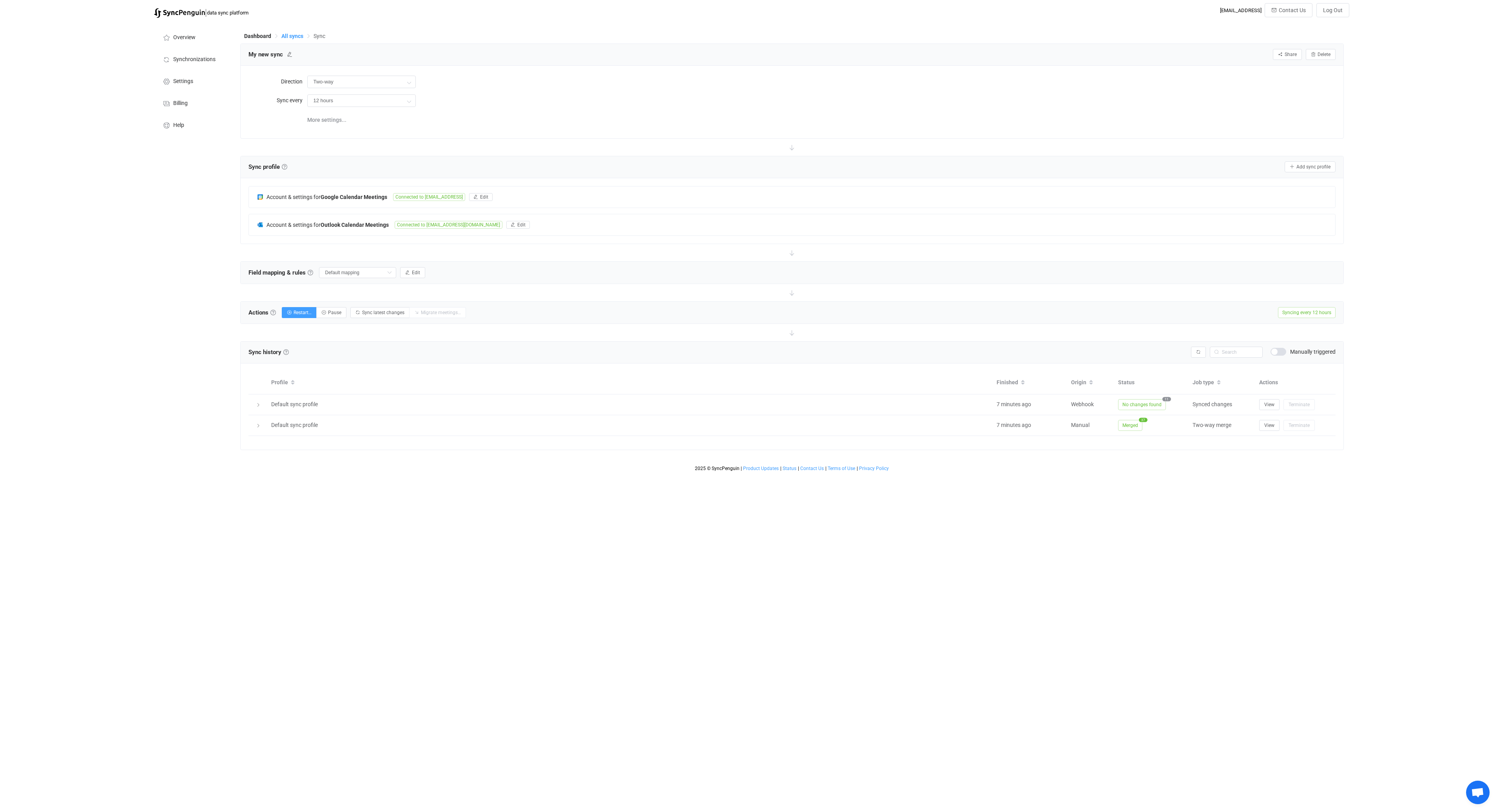
click at [293, 34] on span "All syncs" at bounding box center [293, 36] width 22 height 6
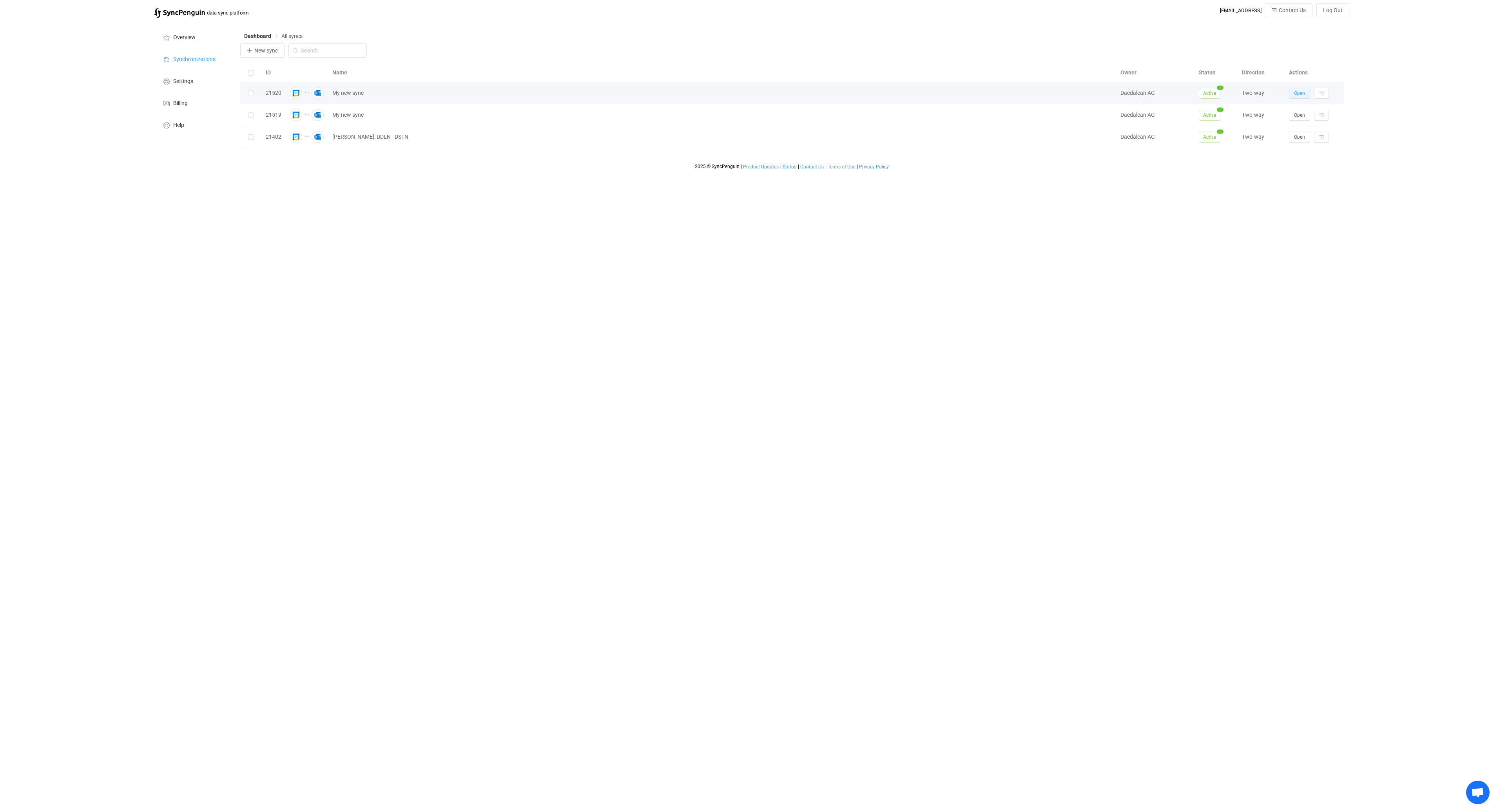
click at [1302, 93] on span "Open" at bounding box center [1299, 93] width 11 height 5
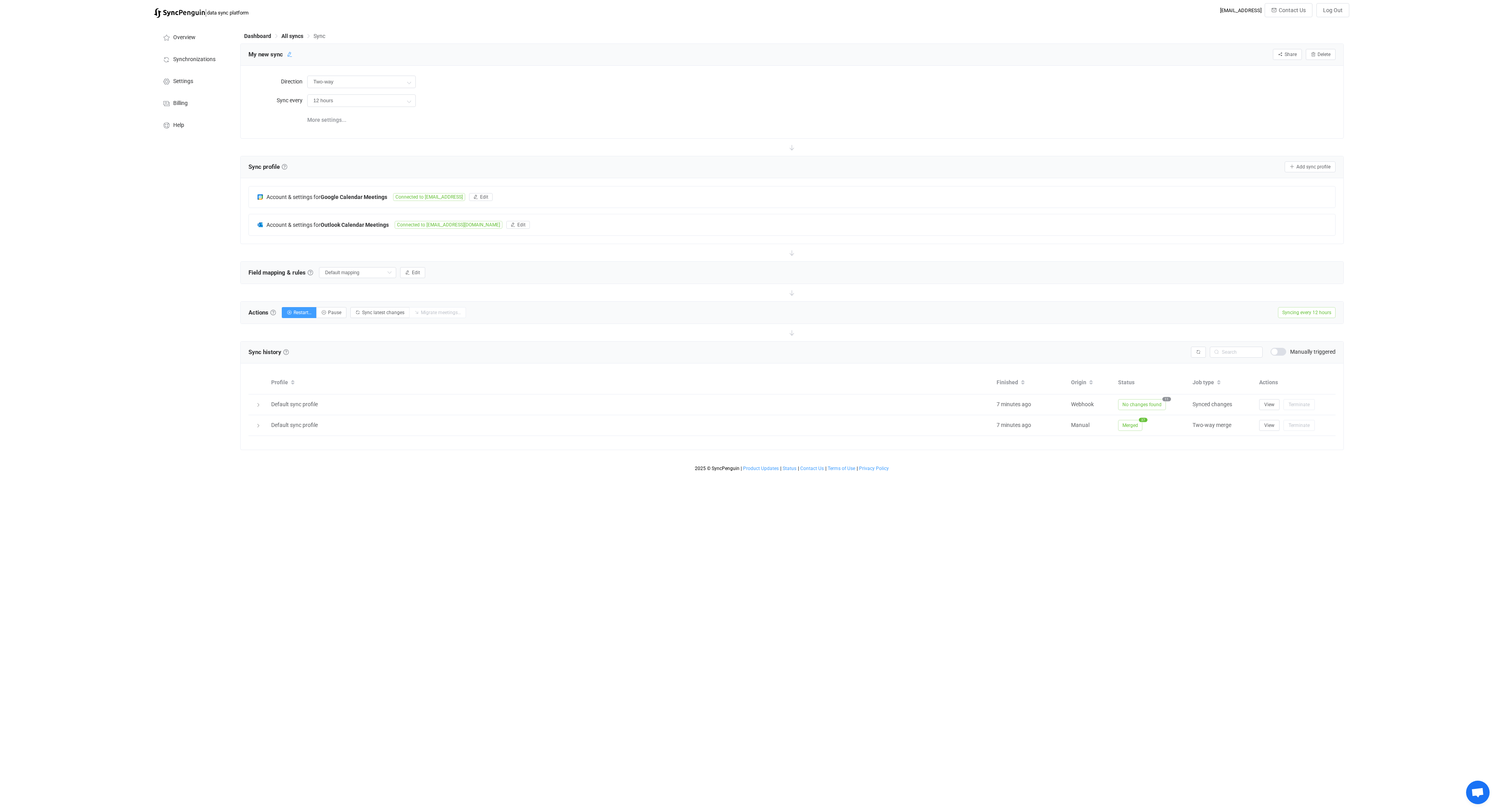
click at [287, 54] on icon at bounding box center [289, 54] width 5 height 5
click at [282, 55] on input "My new sync" at bounding box center [282, 55] width 74 height 12
click at [286, 55] on input "My new sync" at bounding box center [282, 55] width 74 height 12
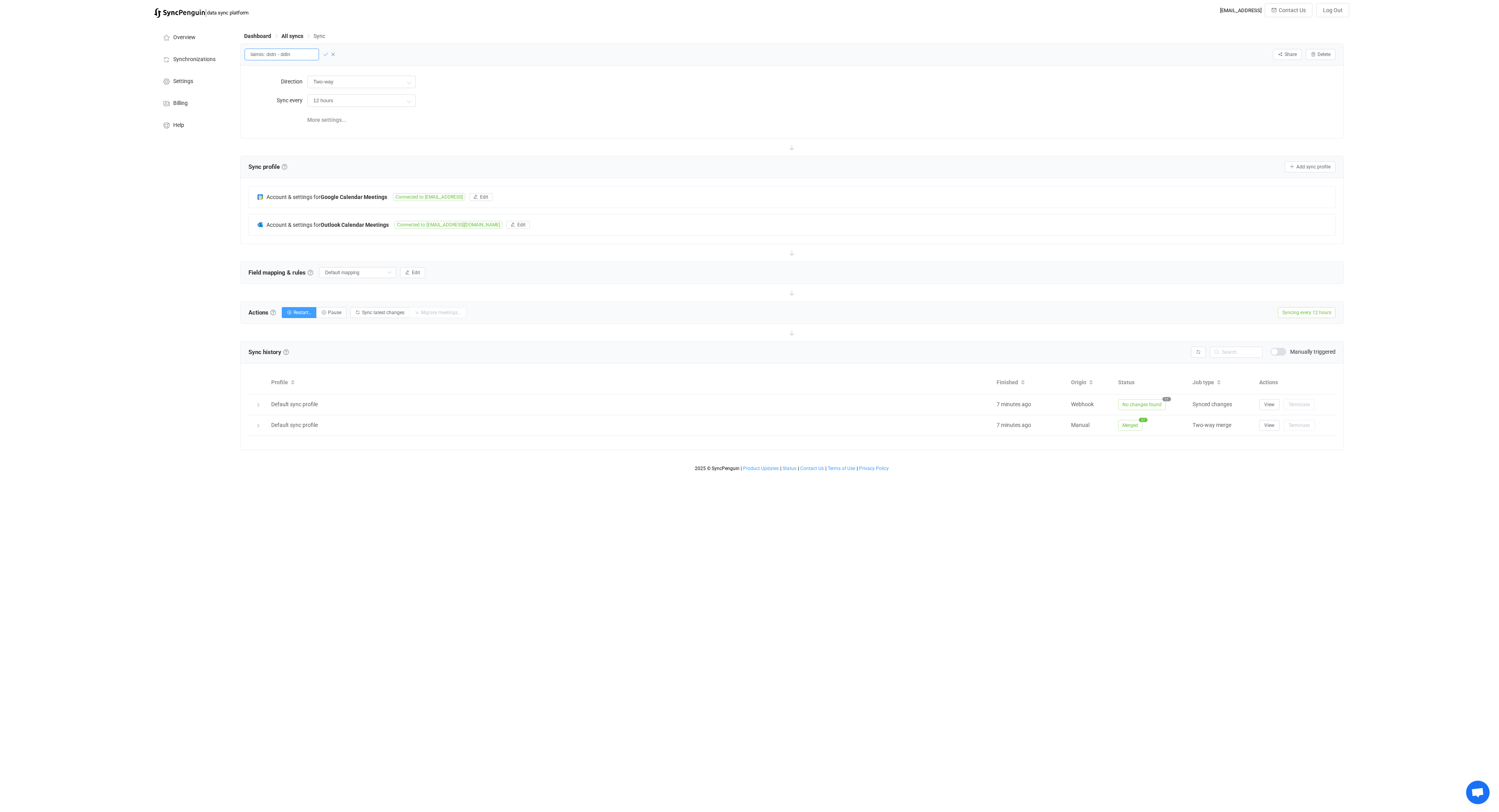
type input "laimis: dstn - ddln"
click at [324, 55] on icon at bounding box center [325, 54] width 5 height 5
click at [292, 35] on span "All syncs" at bounding box center [293, 36] width 22 height 6
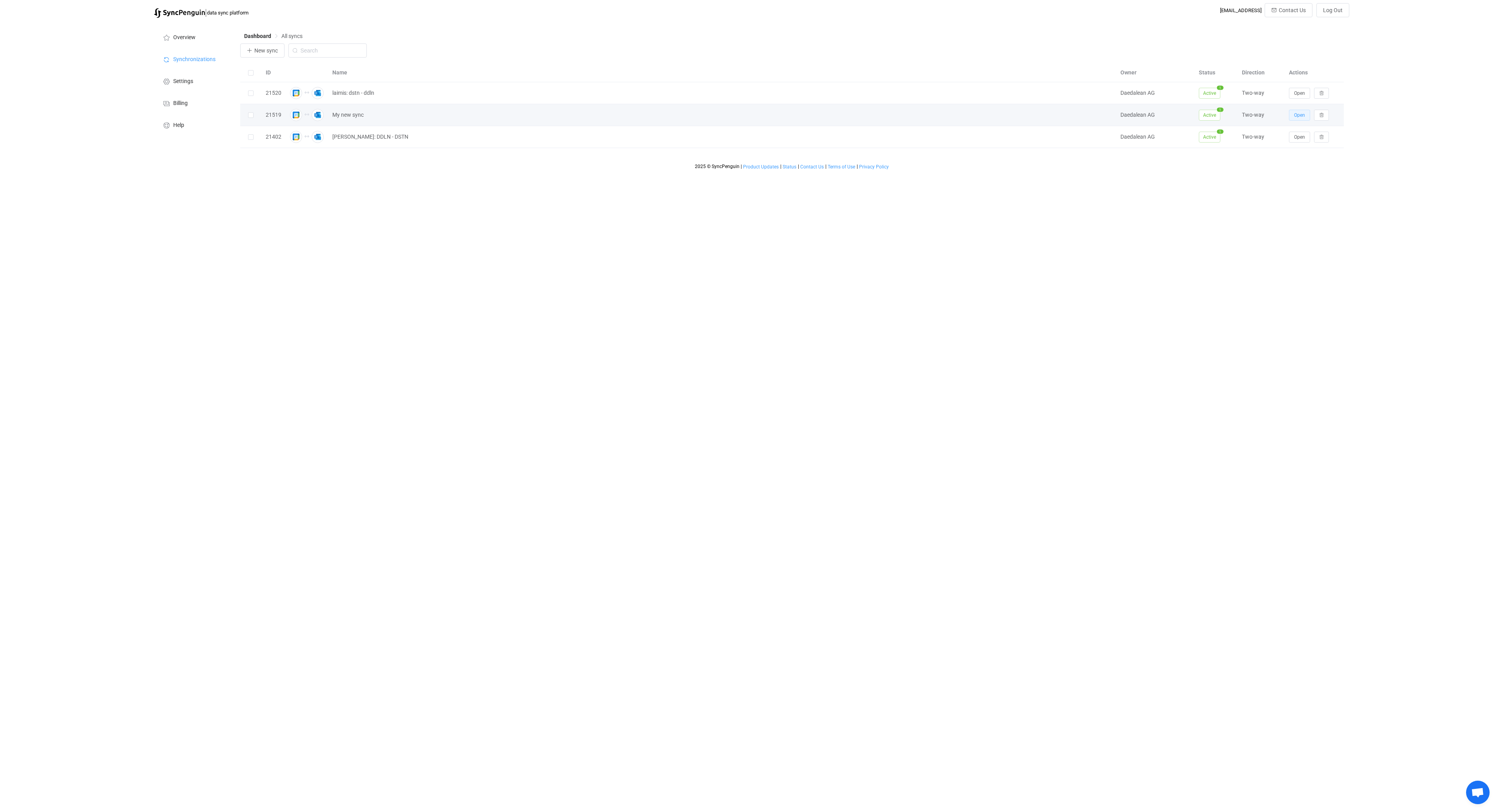
click at [1297, 116] on span "Open" at bounding box center [1299, 115] width 11 height 5
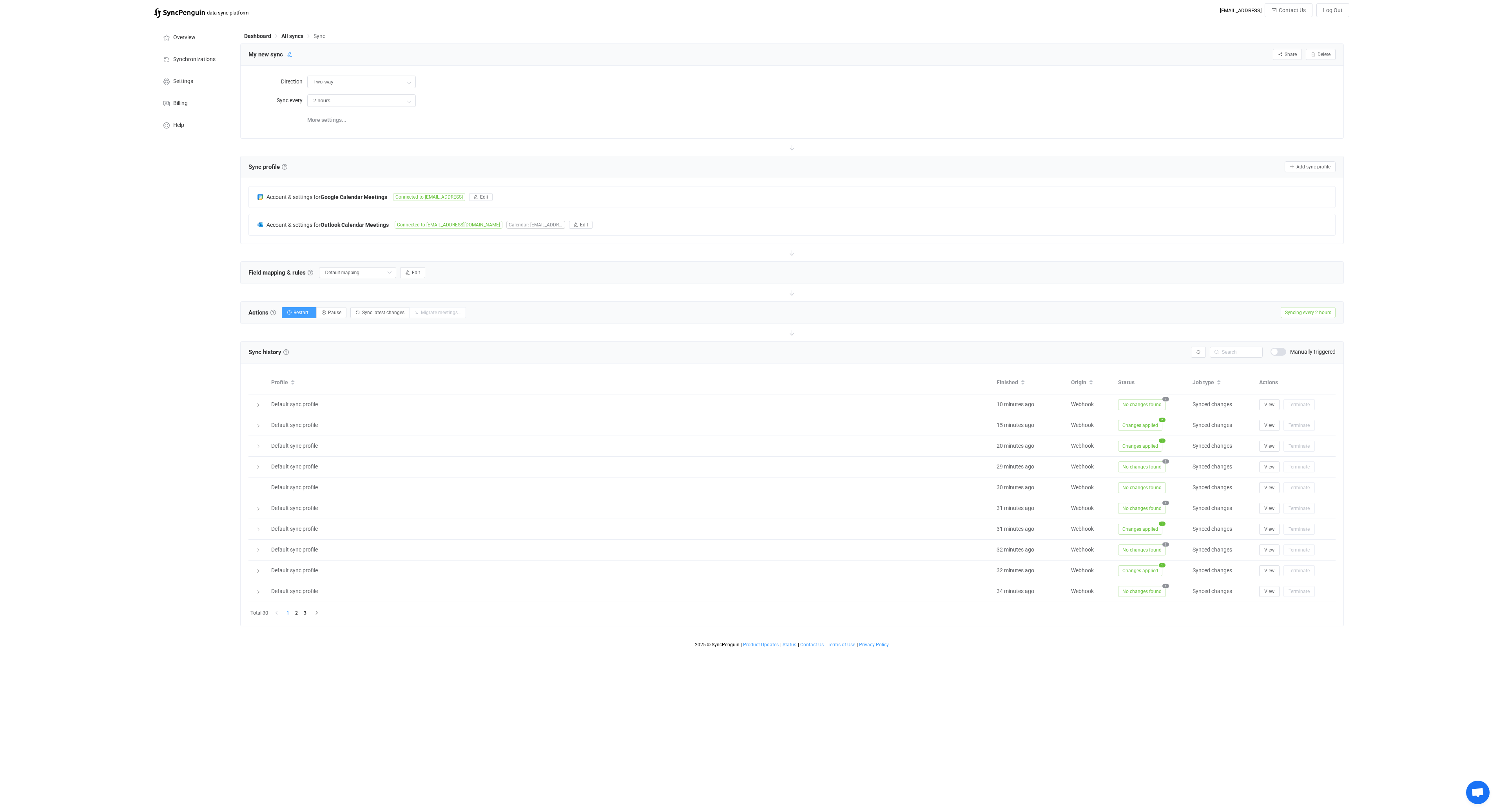
click at [289, 55] on icon at bounding box center [289, 54] width 5 height 5
click at [289, 55] on input "My new sync" at bounding box center [282, 55] width 74 height 12
type input "t"
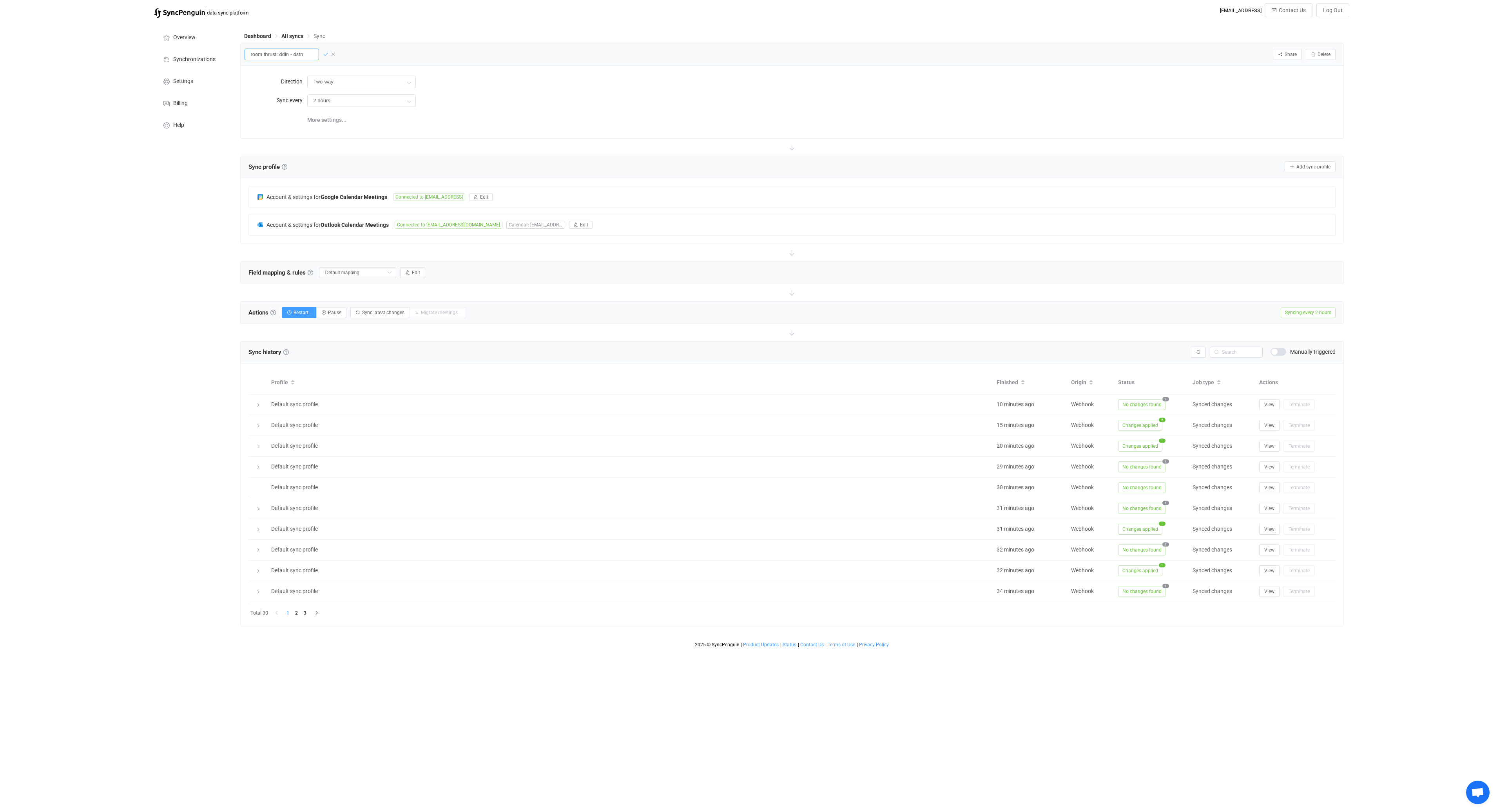
type input "room thrust: ddln - dstn"
click at [324, 56] on icon at bounding box center [325, 54] width 5 height 5
click at [293, 39] on span "All syncs" at bounding box center [293, 36] width 22 height 6
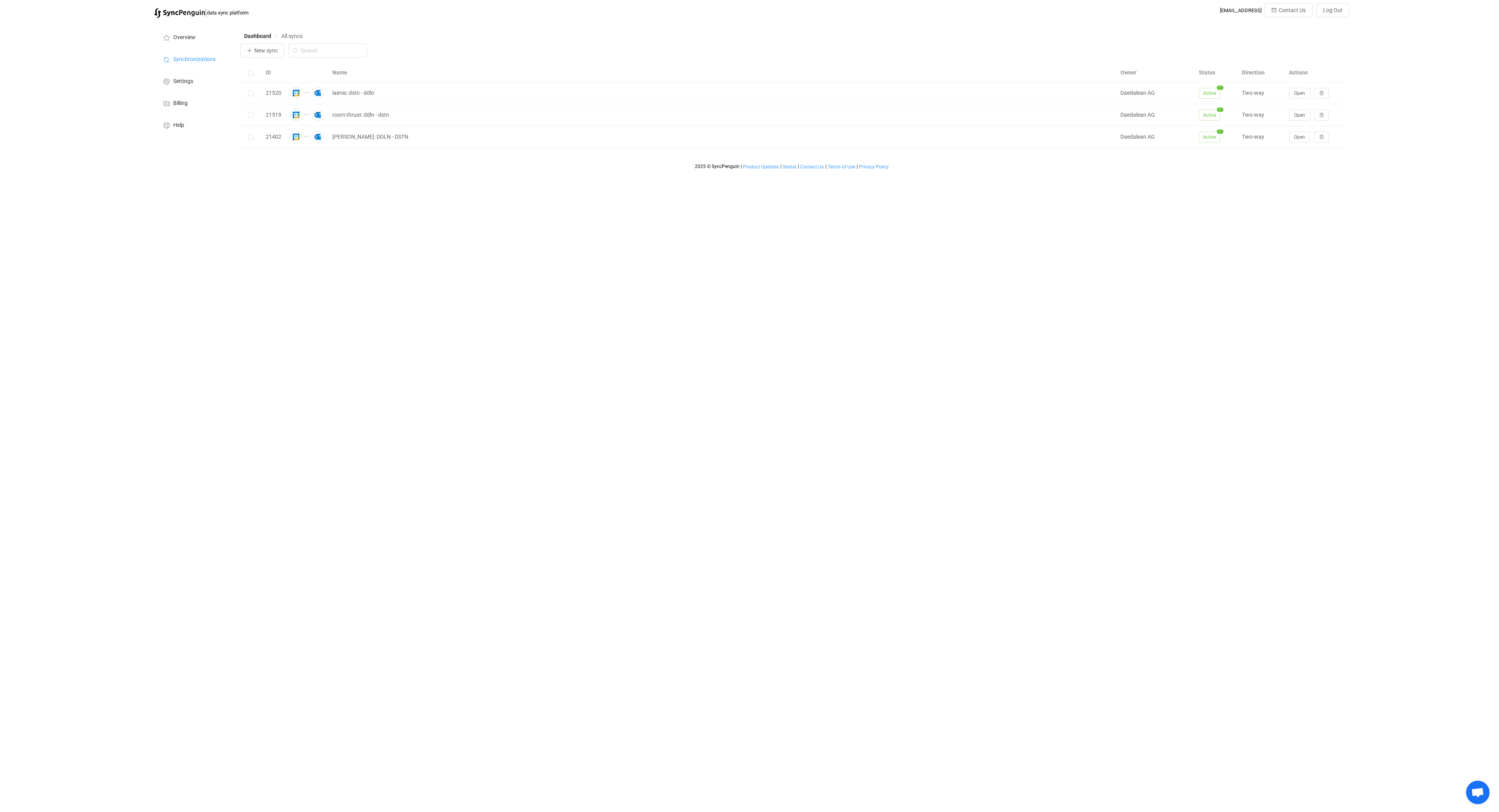
click at [338, 74] on div "Name" at bounding box center [722, 72] width 788 height 9
click at [341, 72] on div "Name" at bounding box center [722, 72] width 788 height 9
click at [353, 73] on div "Name" at bounding box center [722, 72] width 788 height 9
click at [345, 70] on div "Name" at bounding box center [722, 72] width 788 height 9
click at [250, 73] on span at bounding box center [250, 73] width 5 height 5
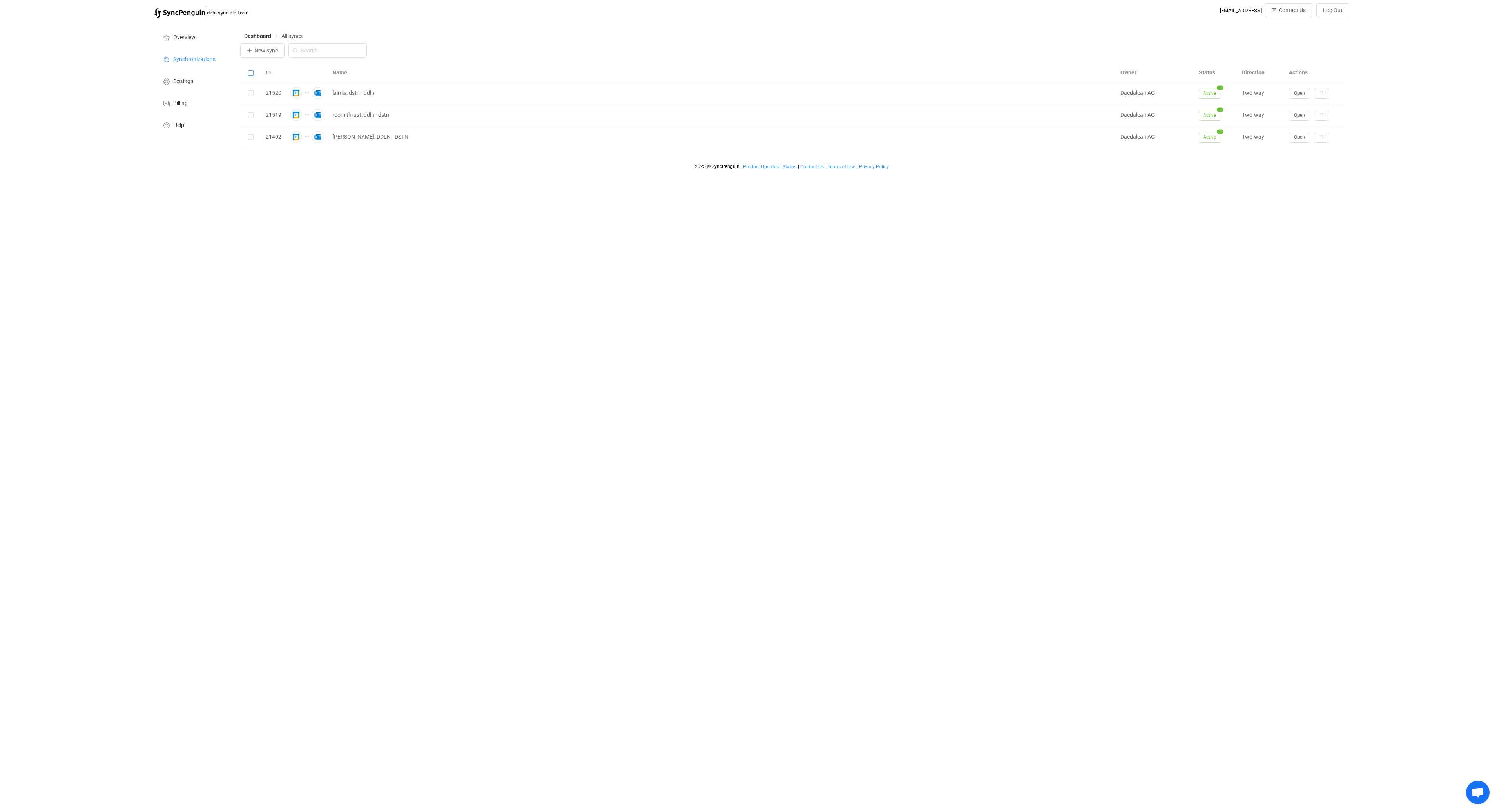
click at [254, 70] on input "checkbox" at bounding box center [254, 70] width 0 height 0
click at [250, 73] on span at bounding box center [250, 73] width 5 height 5
click at [254, 70] on input "checkbox" at bounding box center [254, 70] width 0 height 0
click at [319, 173] on html "| data sync platform it-procurement@daedalean.ai Contact Us Log Out Overview Sy…" at bounding box center [750, 87] width 1499 height 173
click at [1294, 96] on span "Open" at bounding box center [1299, 93] width 11 height 5
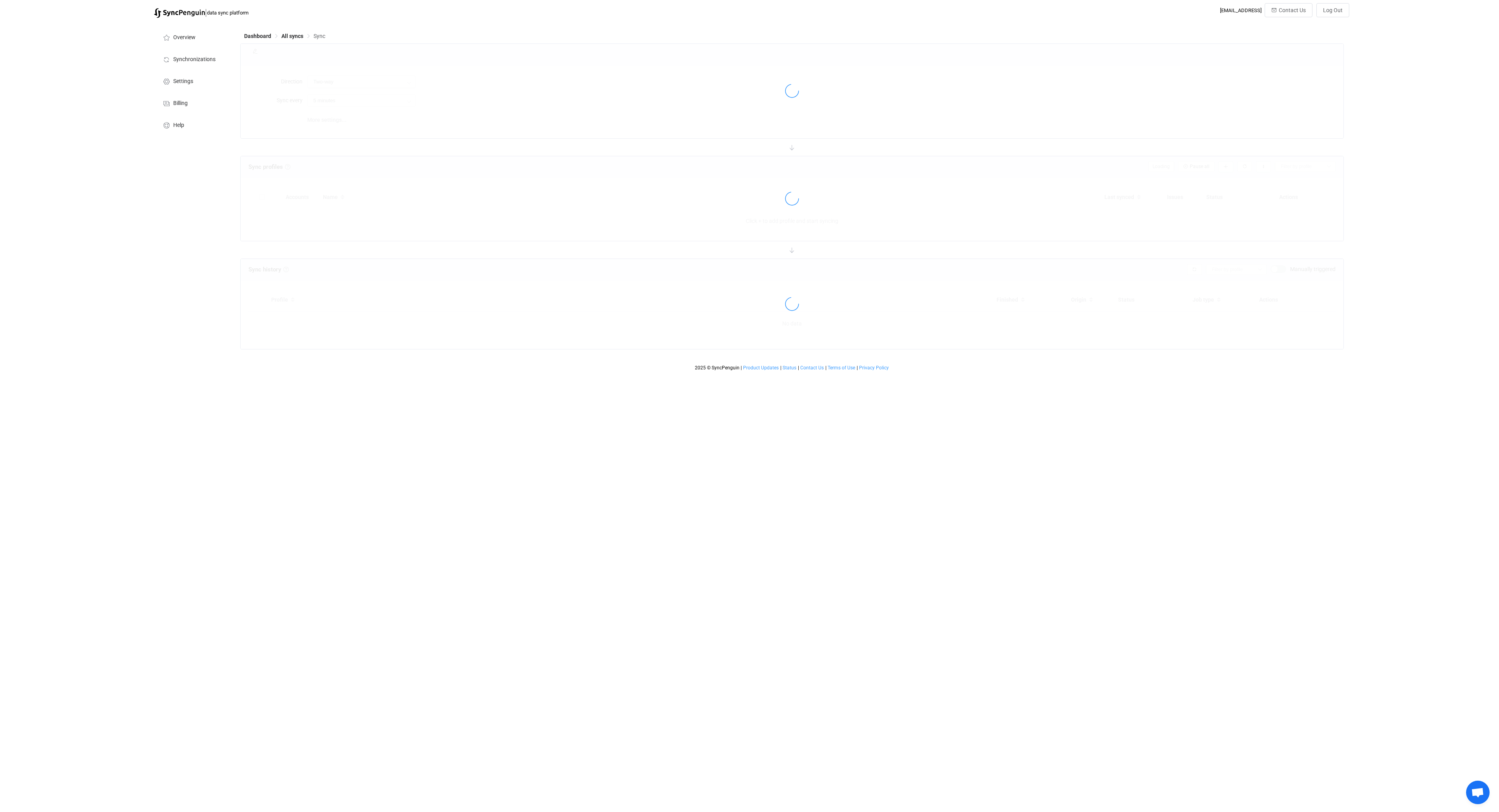
type input "12 hours"
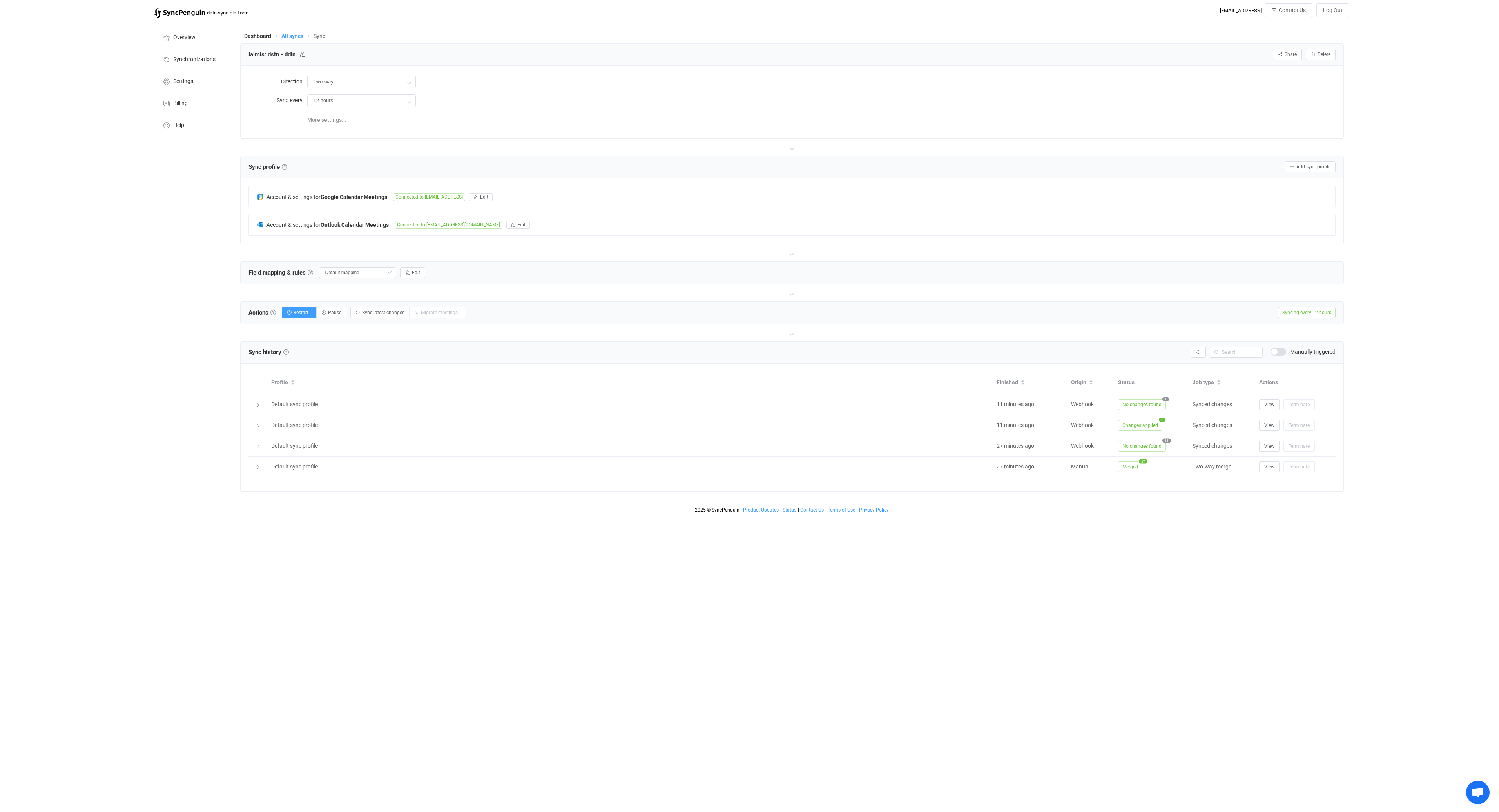
click at [294, 35] on span "All syncs" at bounding box center [293, 36] width 22 height 6
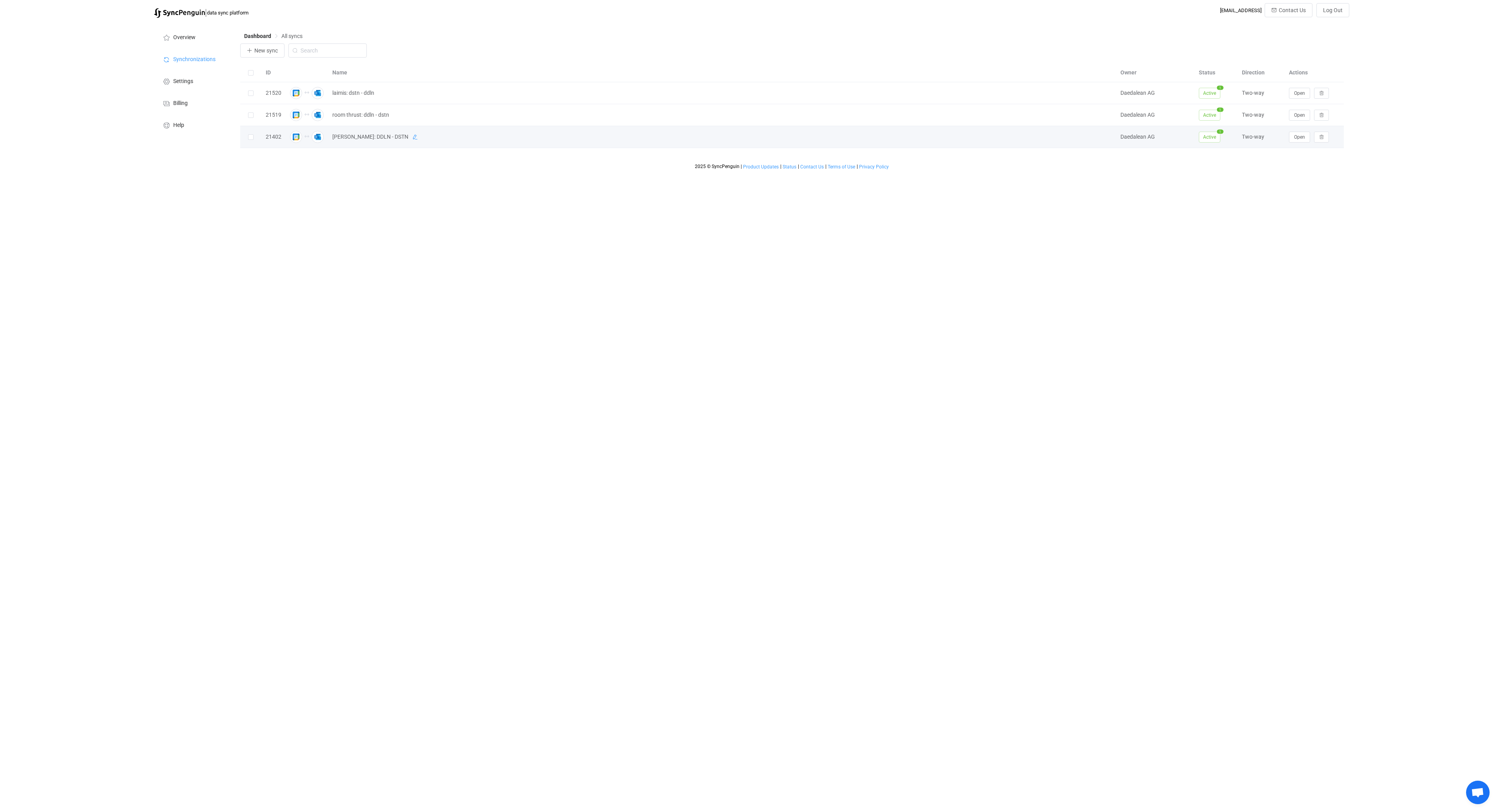
click at [412, 138] on icon at bounding box center [414, 137] width 5 height 5
click at [350, 137] on input "[PERSON_NAME]: DDLN - DSTN" at bounding box center [712, 137] width 768 height 12
type input "liam: ddln - dstn"
click at [489, 173] on html "| data sync platform it-procurement@daedalean.ai Contact Us Log Out Overview Sy…" at bounding box center [750, 87] width 1499 height 173
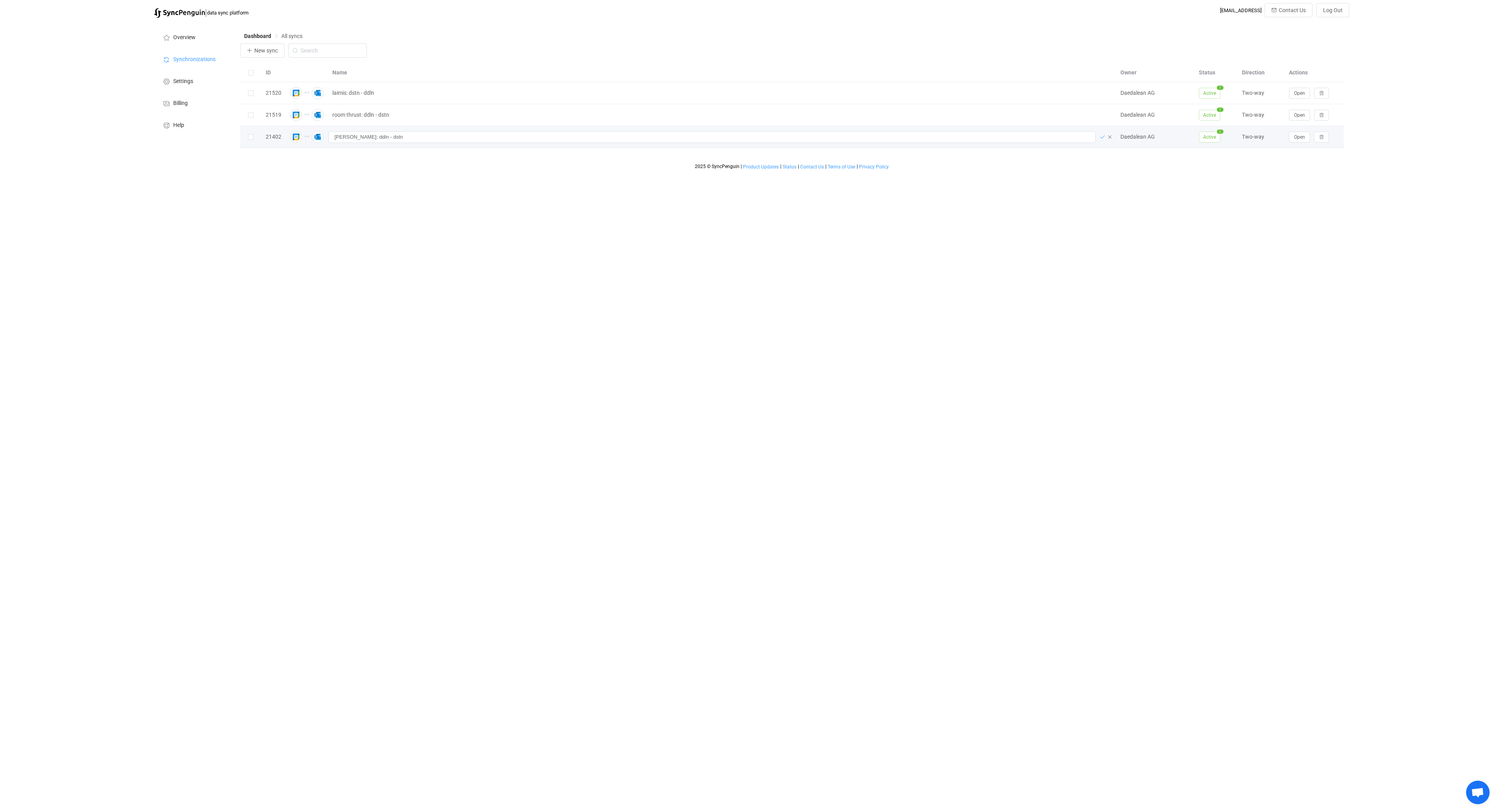
click at [1102, 138] on icon at bounding box center [1102, 137] width 5 height 5
